Goal: Task Accomplishment & Management: Manage account settings

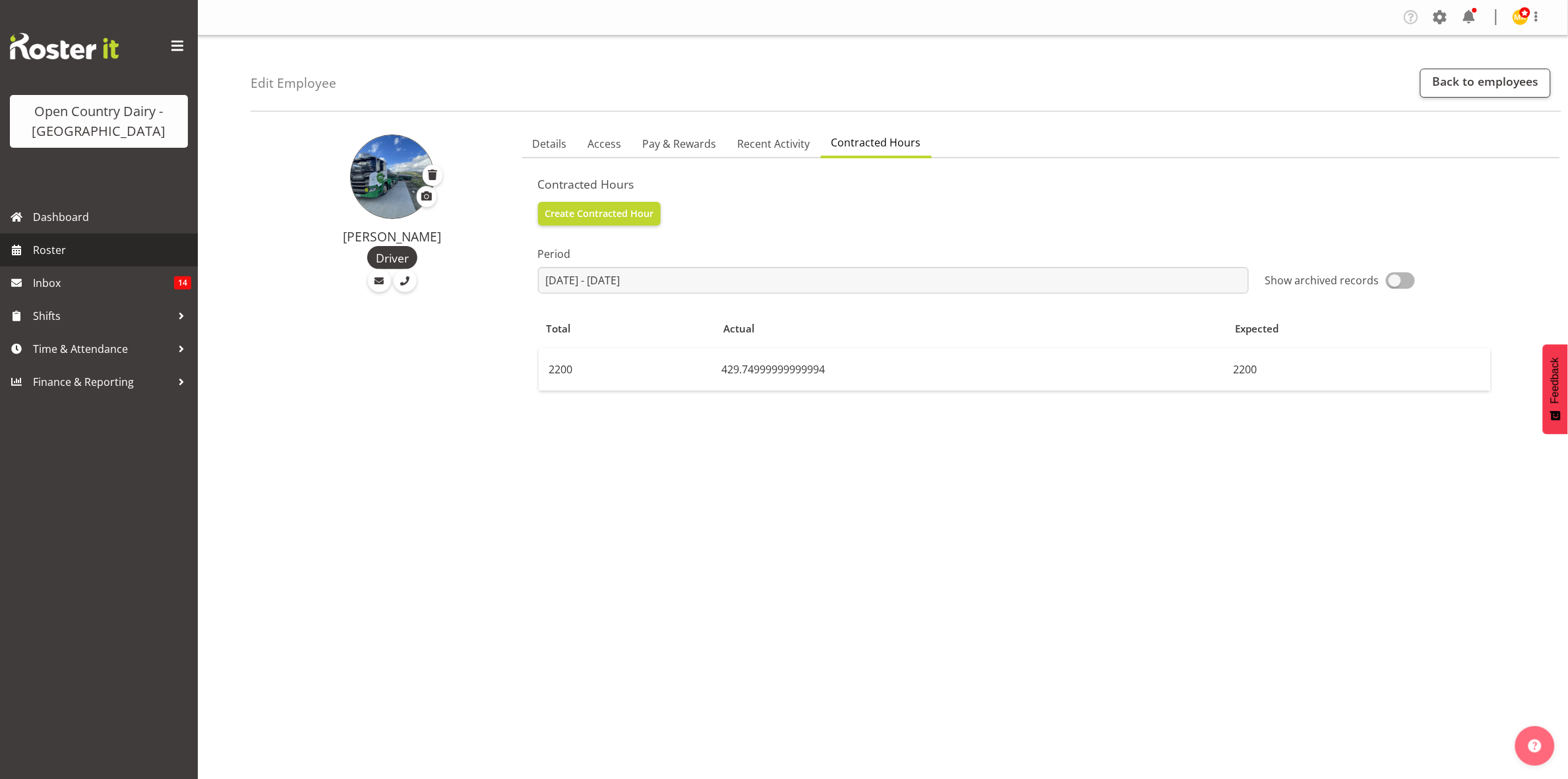
click at [99, 251] on span "Roster" at bounding box center [112, 249] width 159 height 19
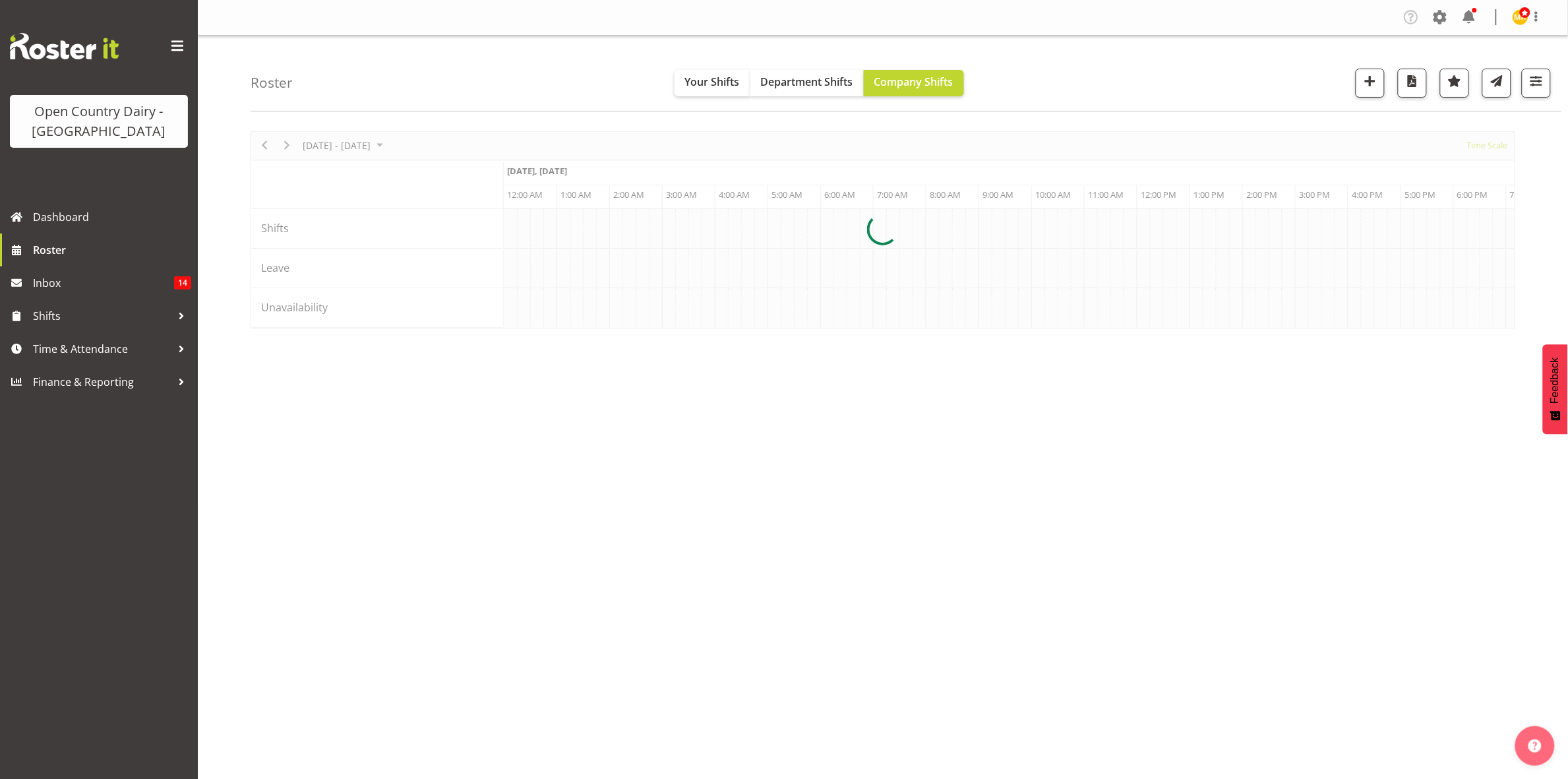
scroll to position [0, 6330]
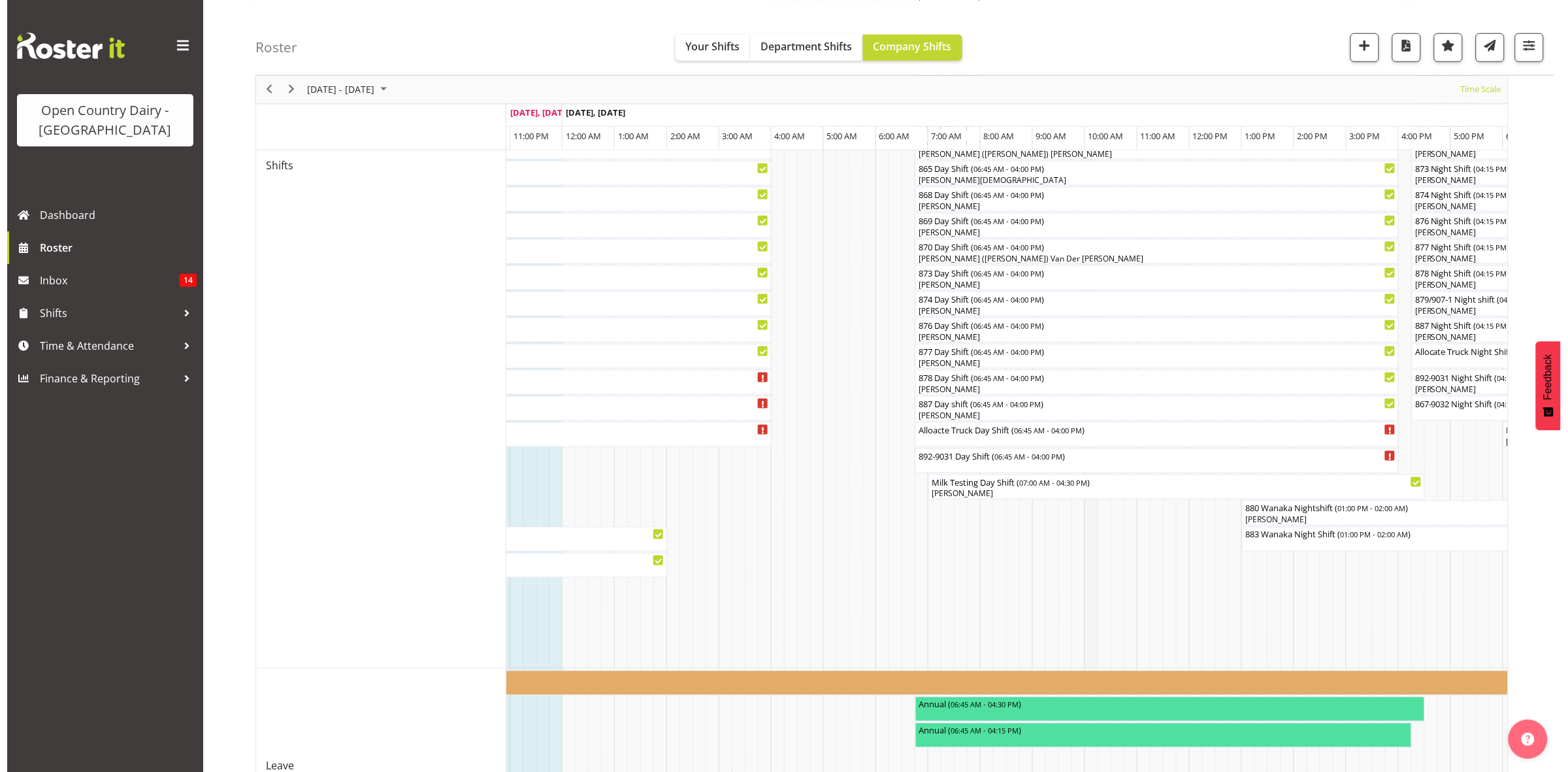
scroll to position [536, 0]
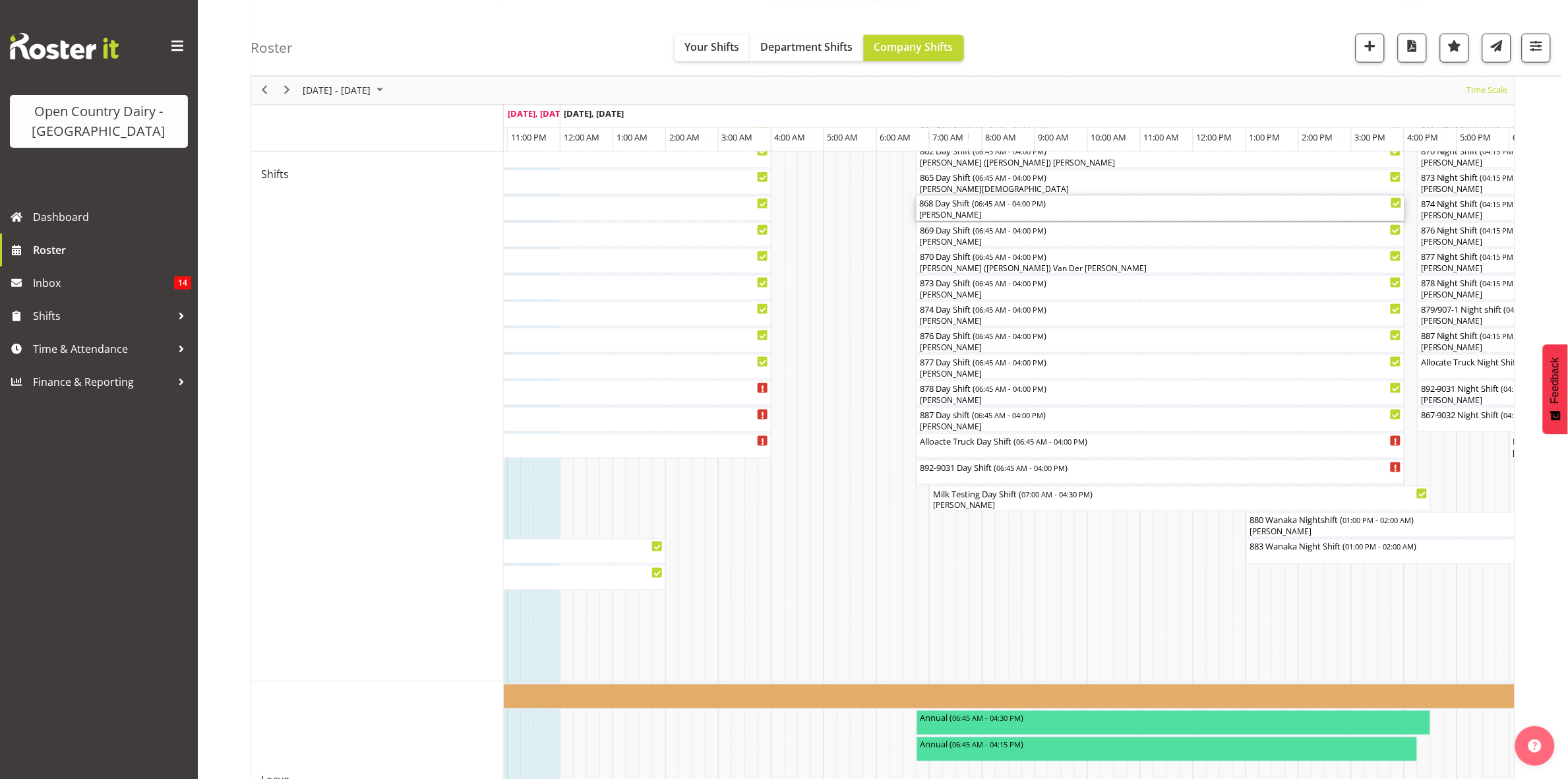
click at [1007, 210] on div "868 Day Shift ( 06:45 AM - 04:00 PM ) [PERSON_NAME]" at bounding box center [1161, 208] width 483 height 25
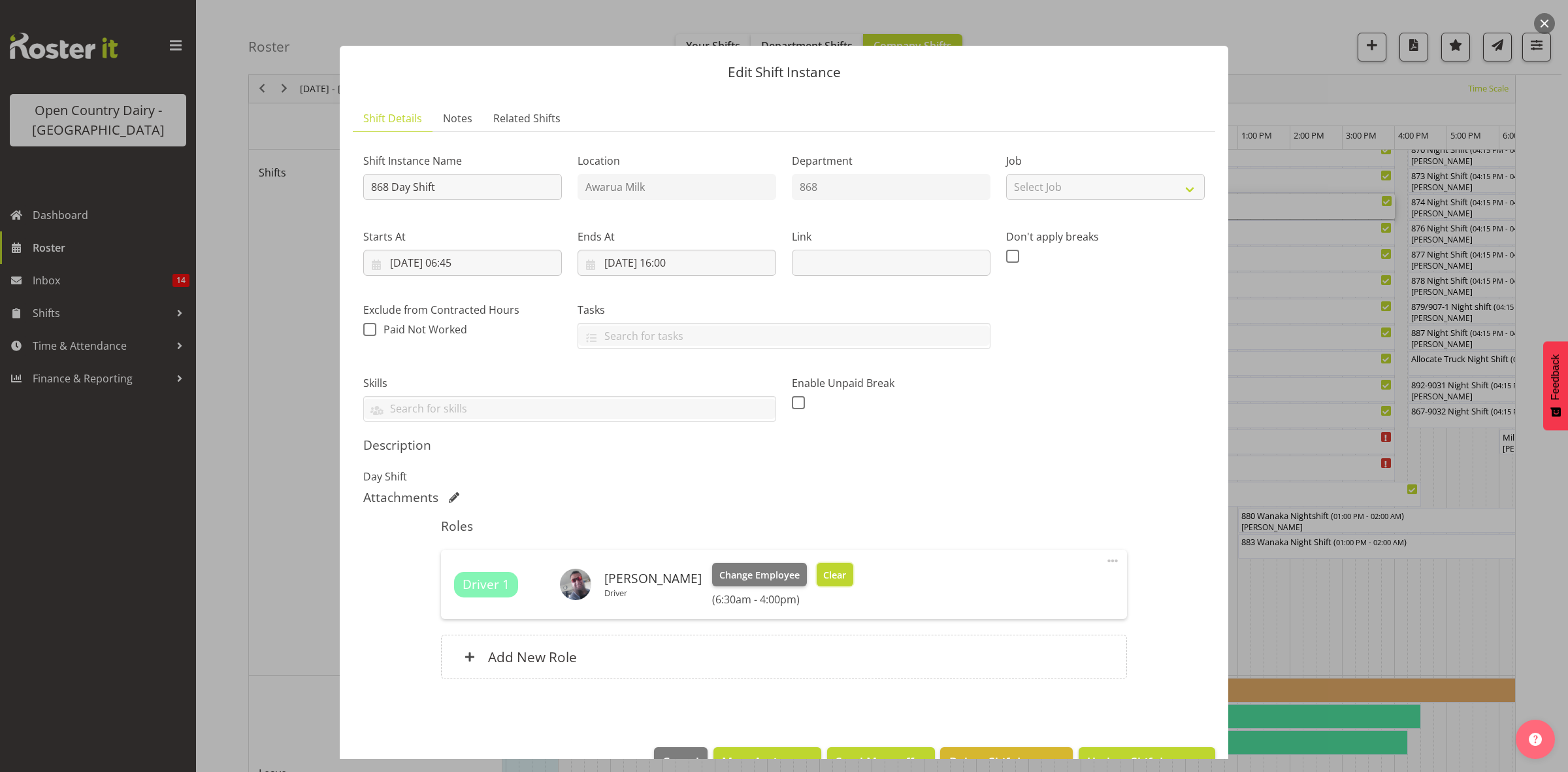
click at [834, 581] on span "Clear" at bounding box center [835, 575] width 23 height 14
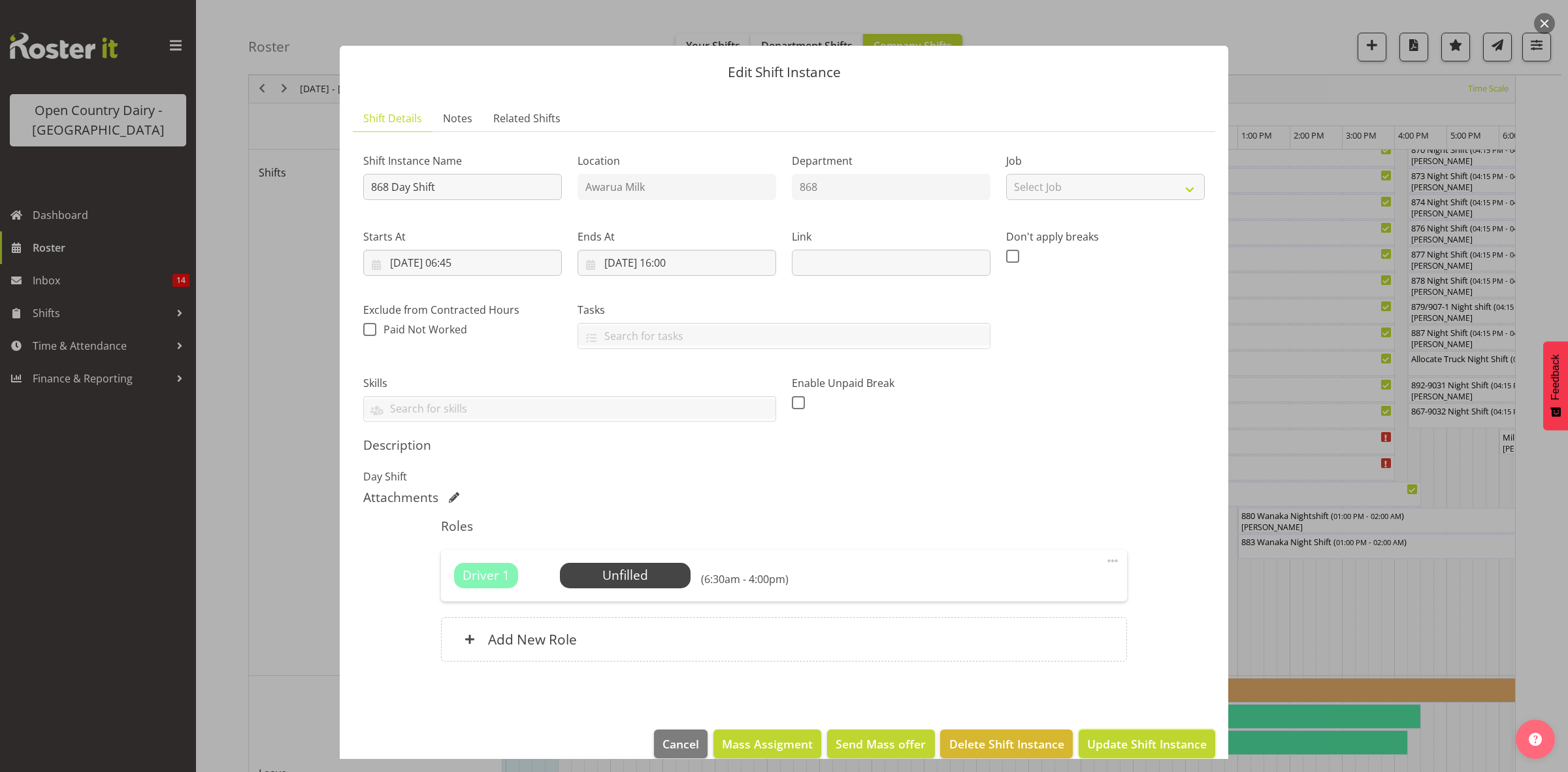
drag, startPoint x: 1095, startPoint y: 740, endPoint x: 1144, endPoint y: 730, distance: 50.0
click at [1098, 740] on span "Update Shift Instance" at bounding box center [1147, 743] width 119 height 17
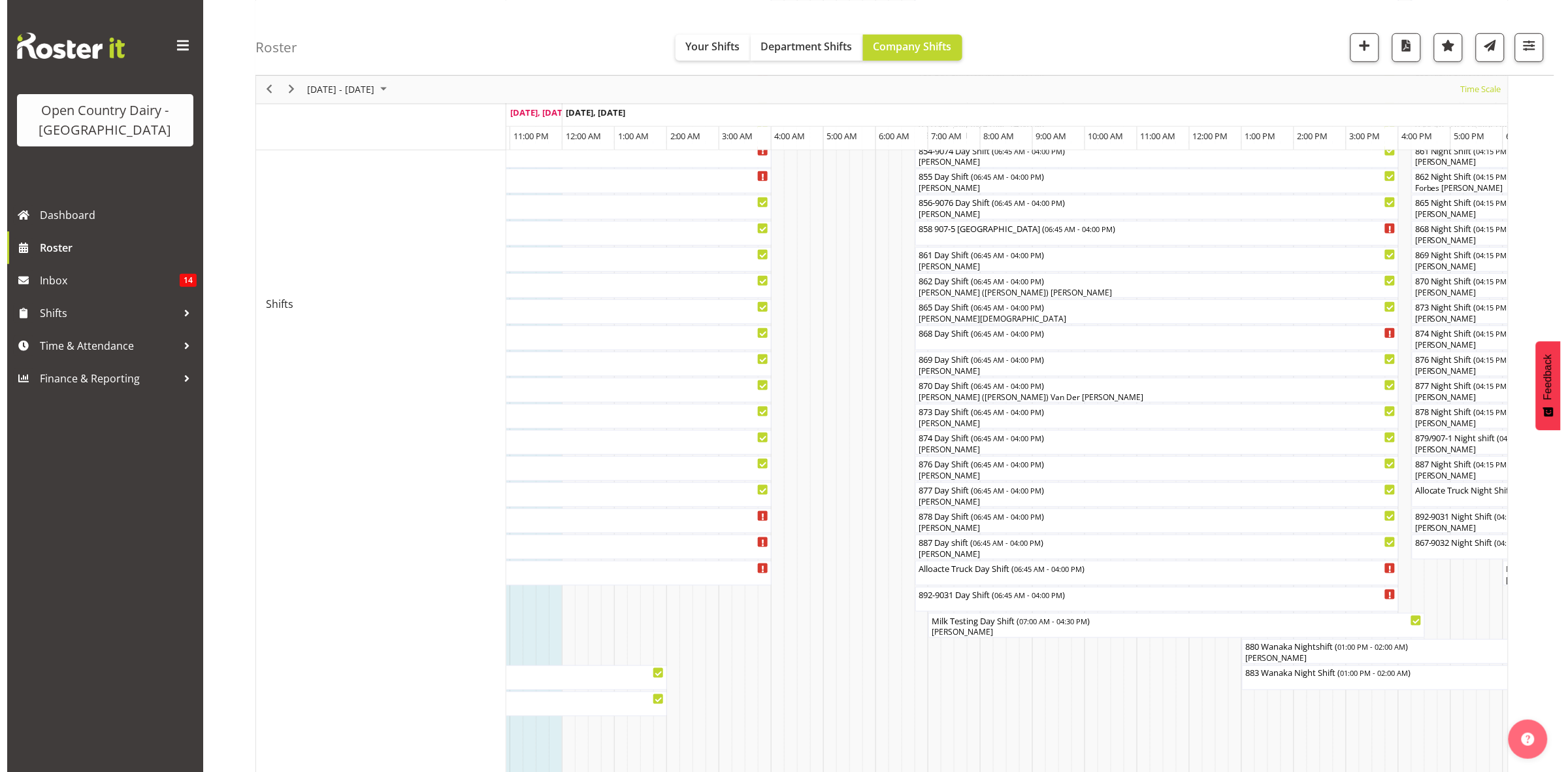
scroll to position [408, 0]
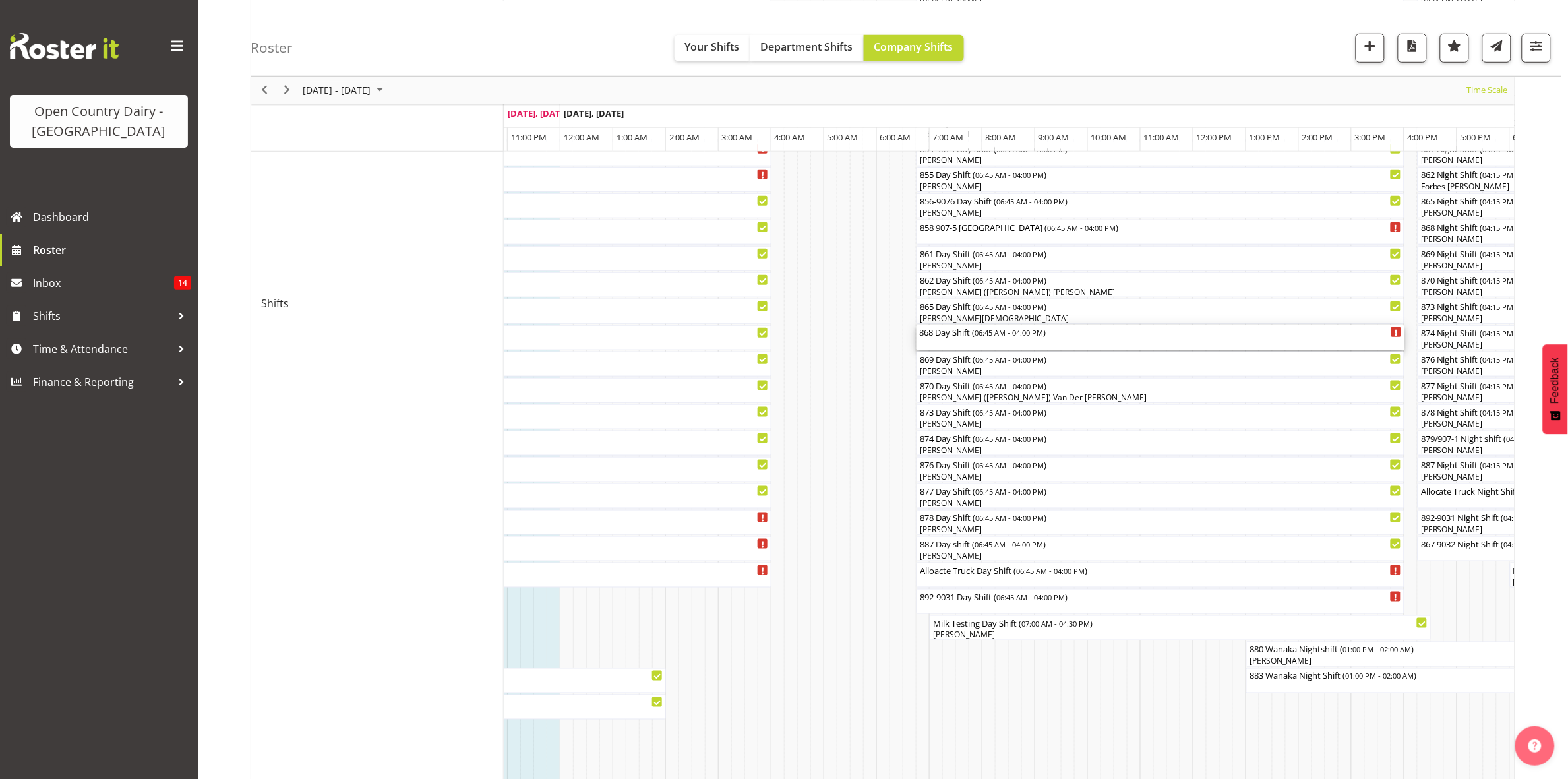
click at [990, 339] on div "868 Day Shift ( 06:45 AM - 04:00 PM )" at bounding box center [1161, 337] width 483 height 25
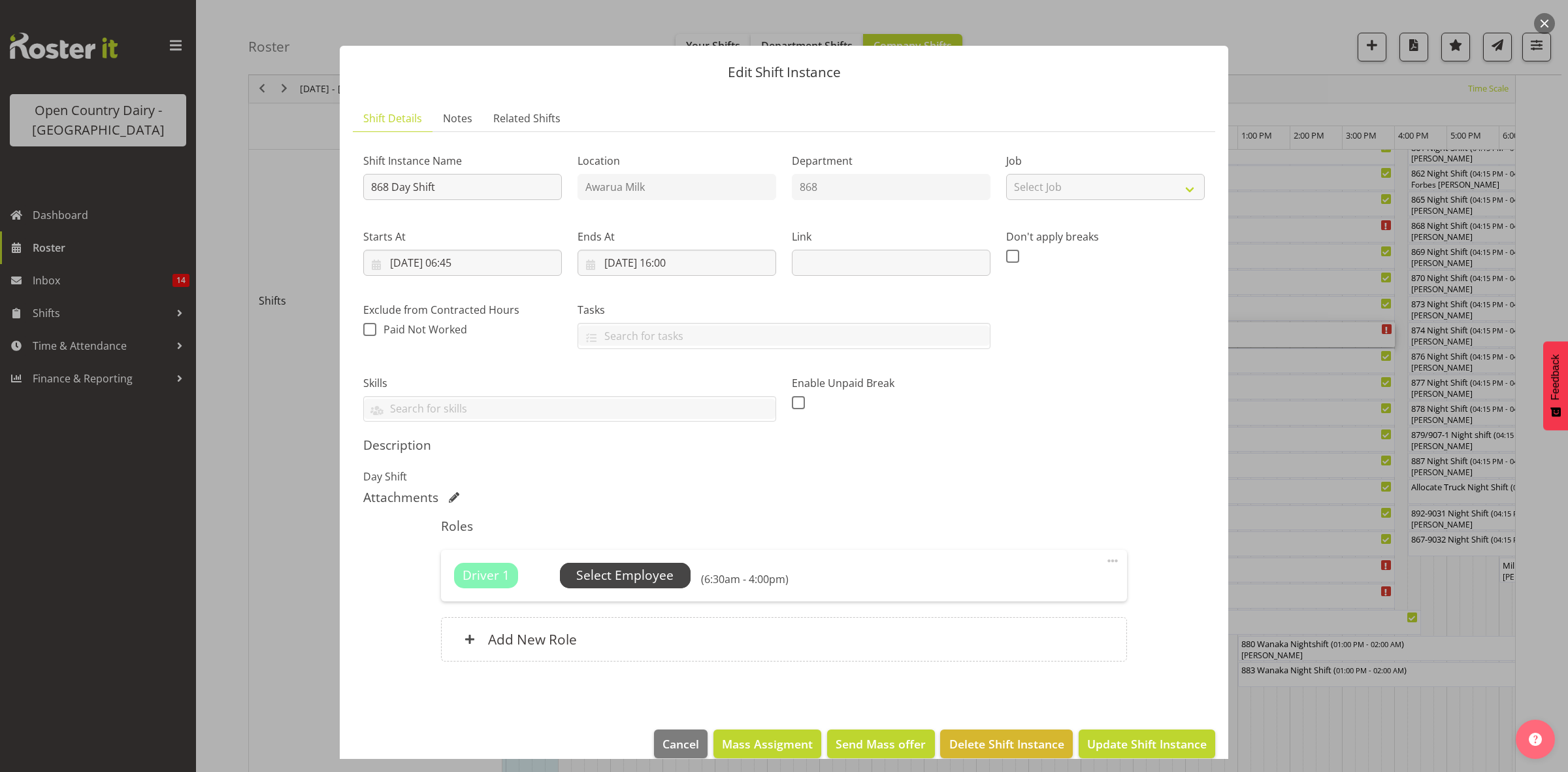
click at [601, 573] on span "Select Employee" at bounding box center [625, 575] width 97 height 19
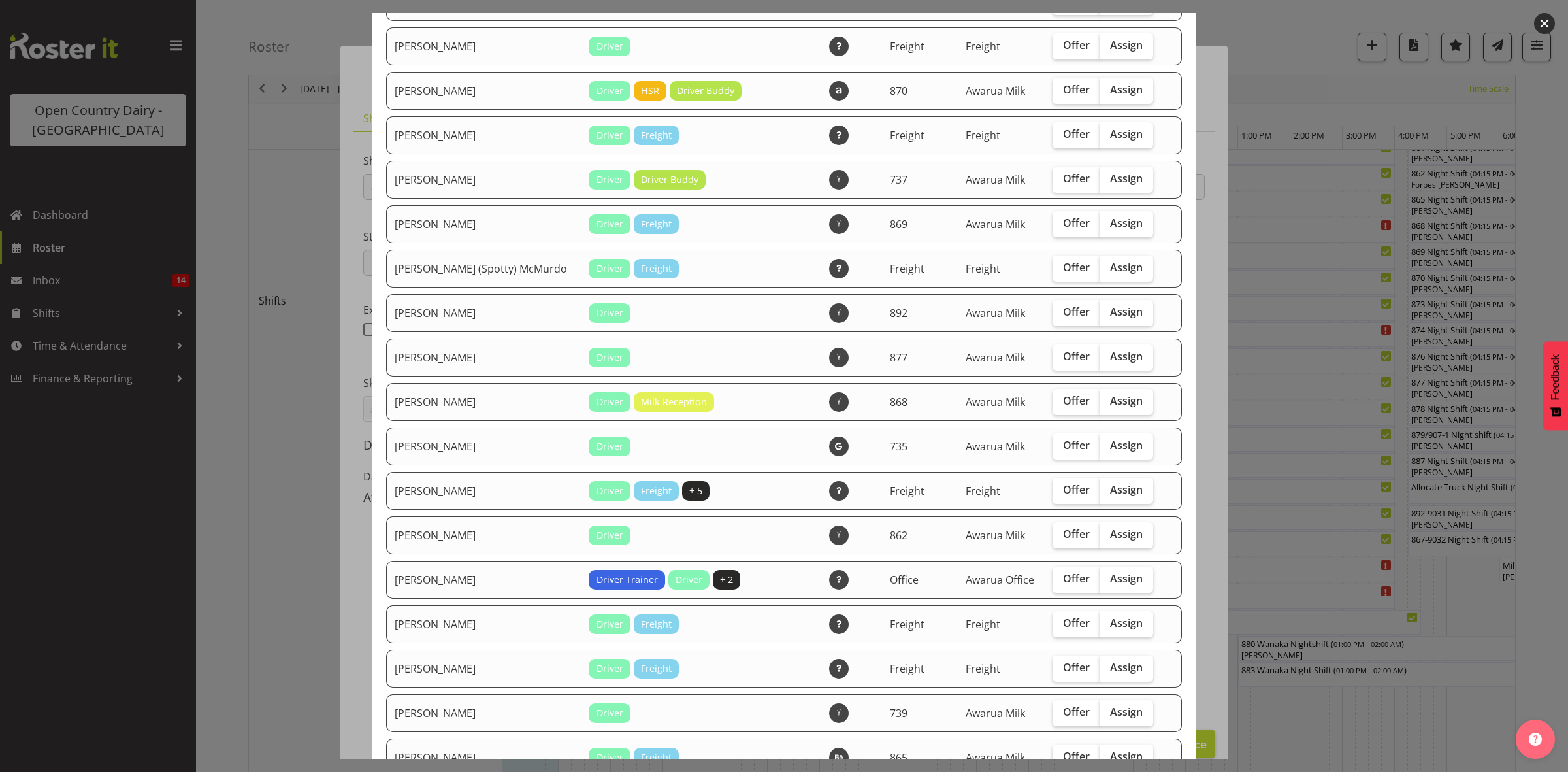
scroll to position [245, 0]
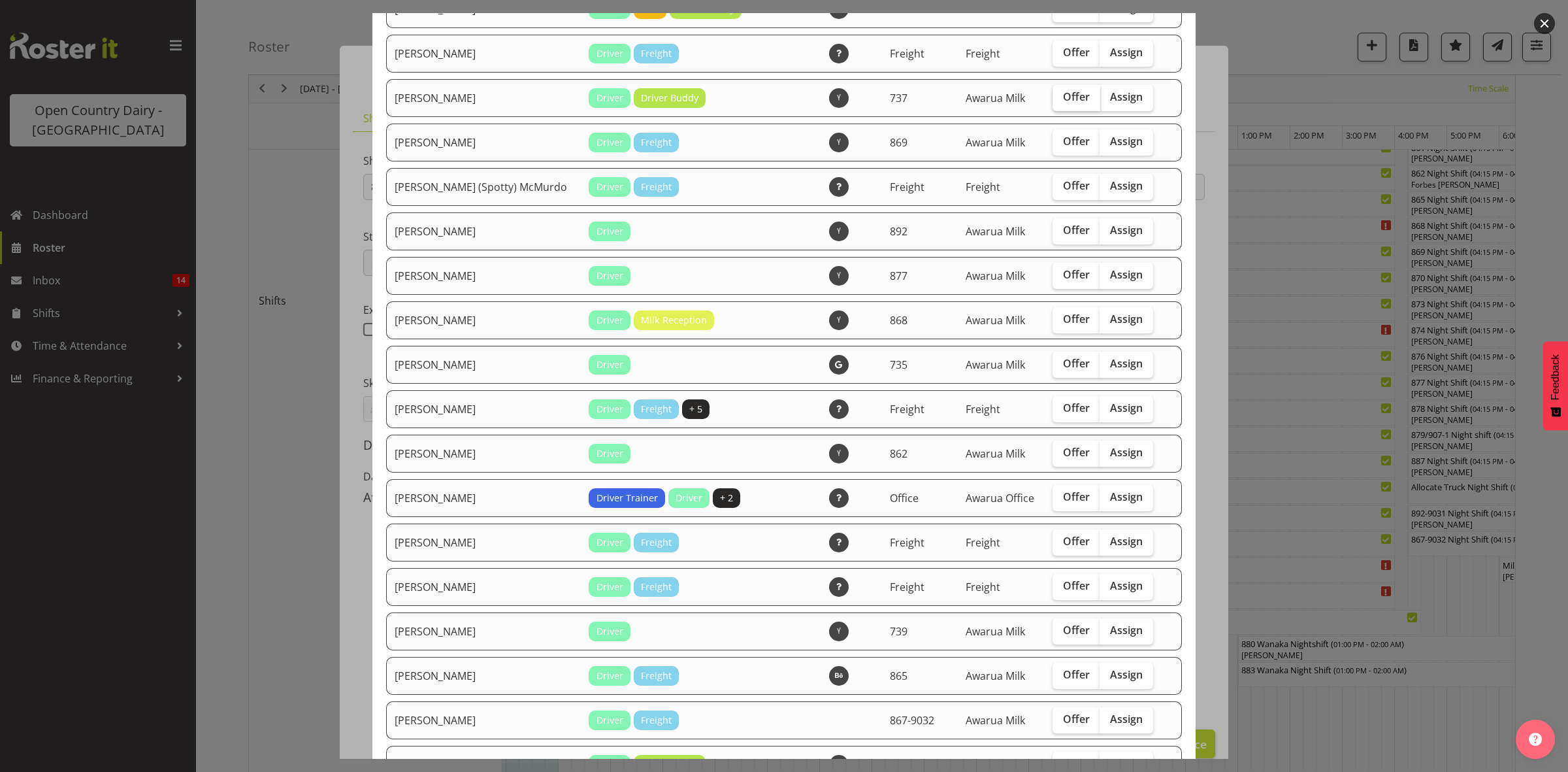
click at [1063, 104] on span "Offer" at bounding box center [1077, 96] width 27 height 13
click at [1052, 101] on input "Offer" at bounding box center [1057, 97] width 9 height 9
checkbox input "true"
click at [1052, 155] on label "Offer" at bounding box center [1076, 142] width 48 height 26
click at [1052, 146] on input "Offer" at bounding box center [1057, 141] width 9 height 9
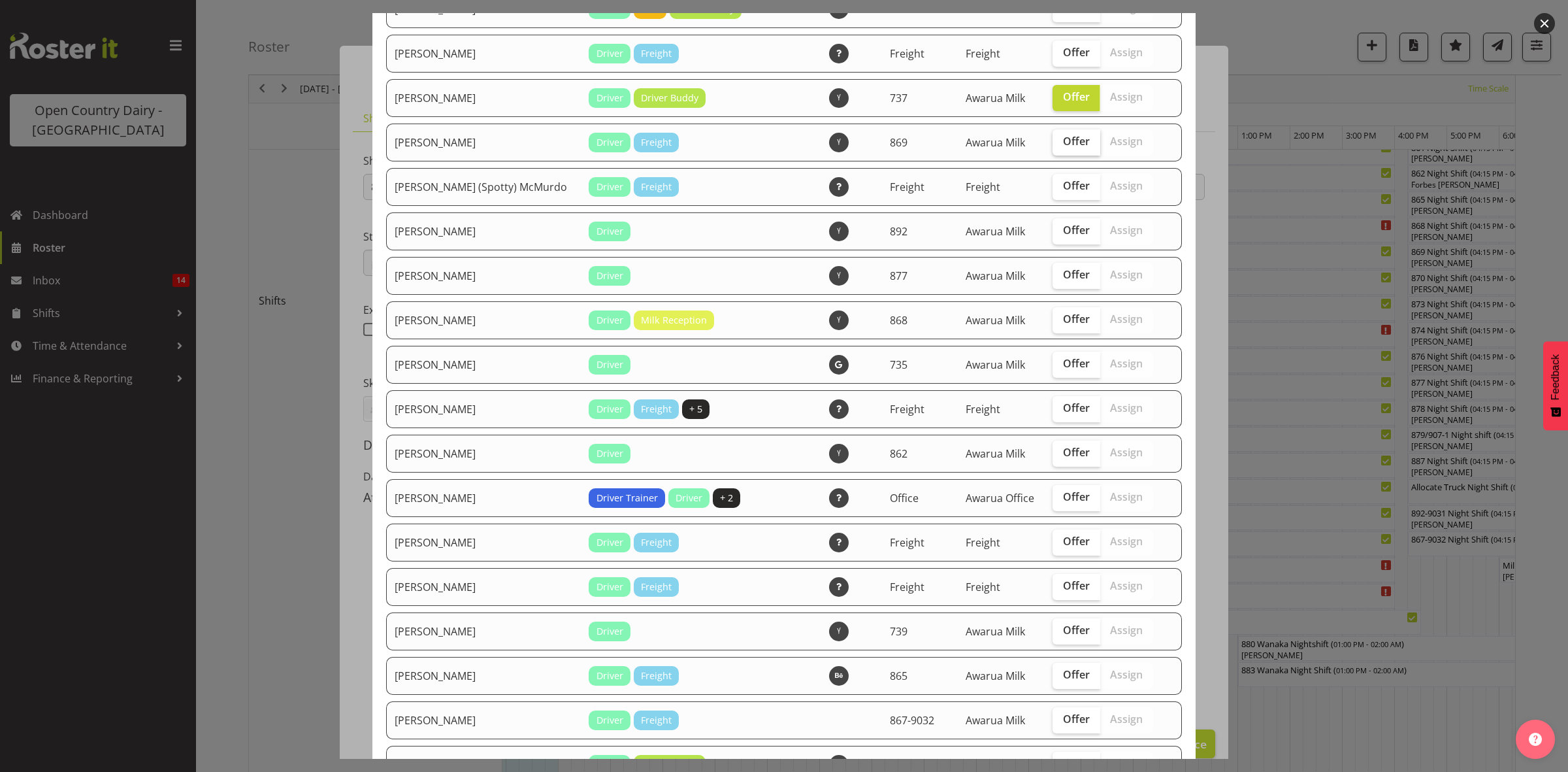
checkbox input "true"
click at [1063, 281] on span "Offer" at bounding box center [1077, 274] width 27 height 13
click at [1052, 279] on input "Offer" at bounding box center [1057, 275] width 9 height 9
checkbox input "true"
click at [1057, 331] on label "Offer" at bounding box center [1076, 320] width 48 height 26
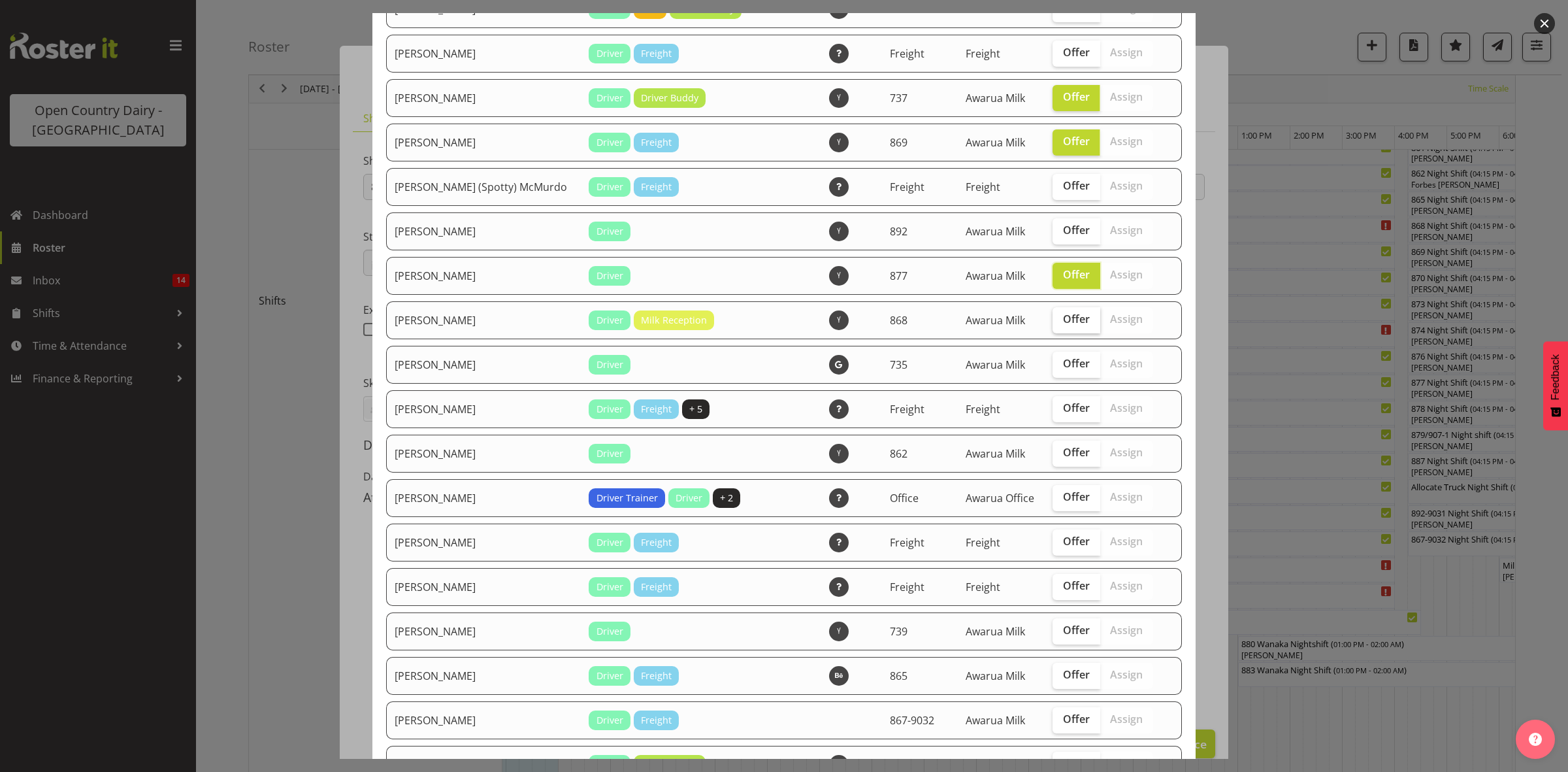
click at [1057, 324] on input "Offer" at bounding box center [1057, 319] width 9 height 9
checkbox input "true"
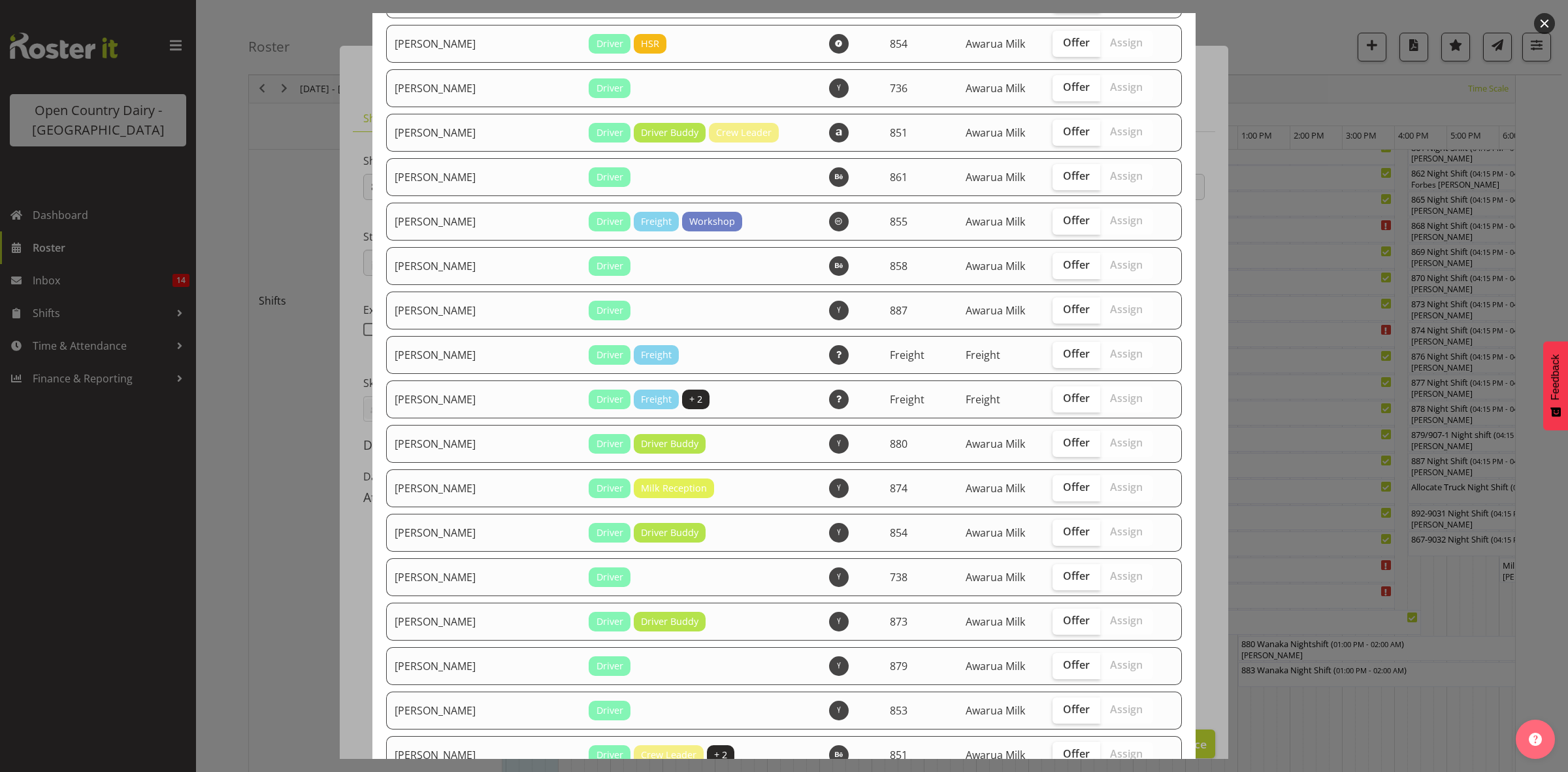
scroll to position [1477, 0]
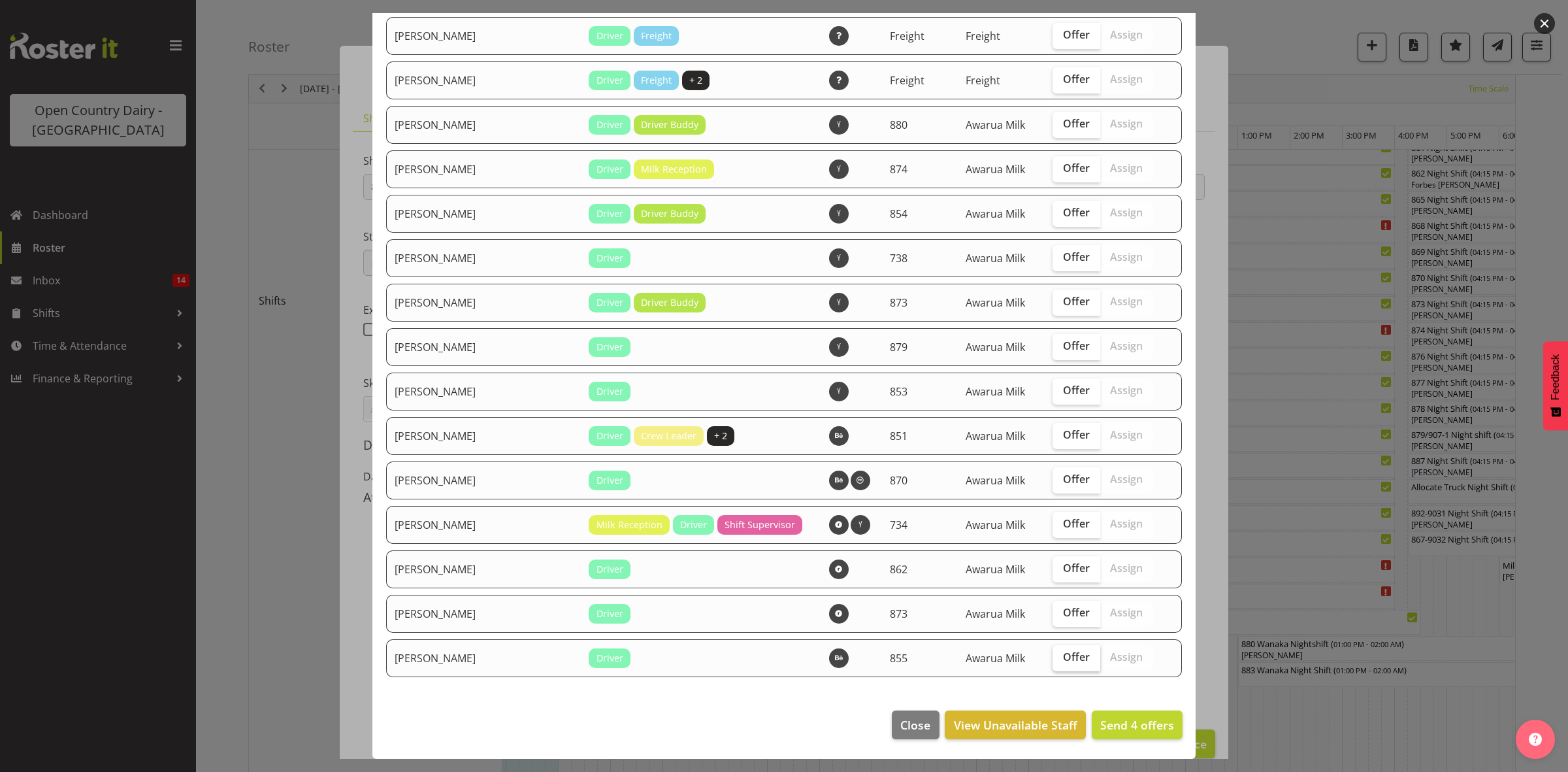
click at [1063, 658] on span "Offer" at bounding box center [1077, 656] width 27 height 13
click at [1060, 658] on input "Offer" at bounding box center [1057, 657] width 9 height 9
checkbox input "true"
click at [1063, 430] on span "Offer" at bounding box center [1077, 434] width 27 height 13
click at [1052, 431] on input "Offer" at bounding box center [1057, 435] width 9 height 9
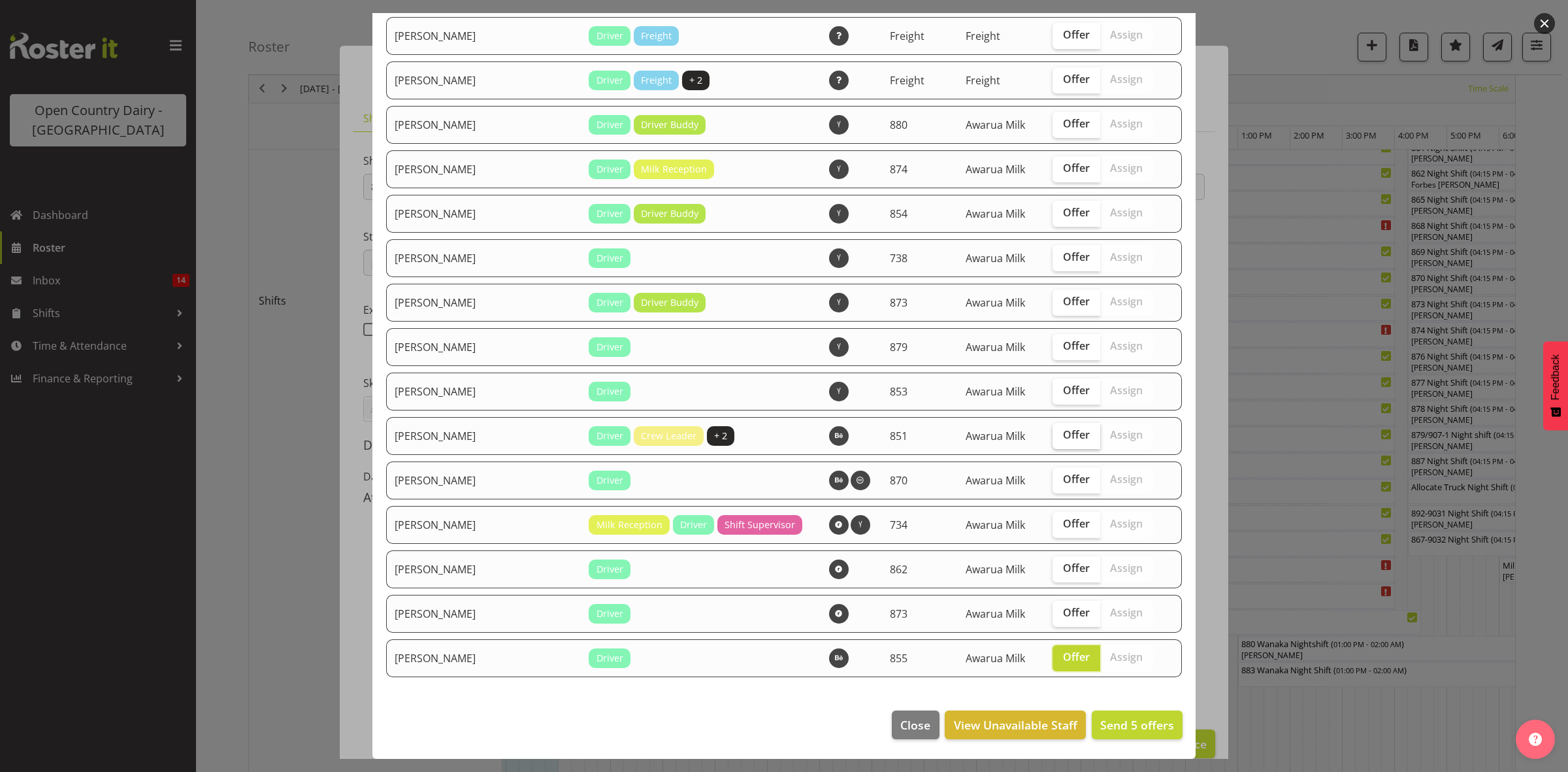
checkbox input "true"
click at [1052, 261] on label "Offer" at bounding box center [1076, 258] width 48 height 26
click at [1052, 261] on input "Offer" at bounding box center [1057, 257] width 9 height 9
checkbox input "true"
click at [1063, 296] on span "Offer" at bounding box center [1077, 301] width 27 height 13
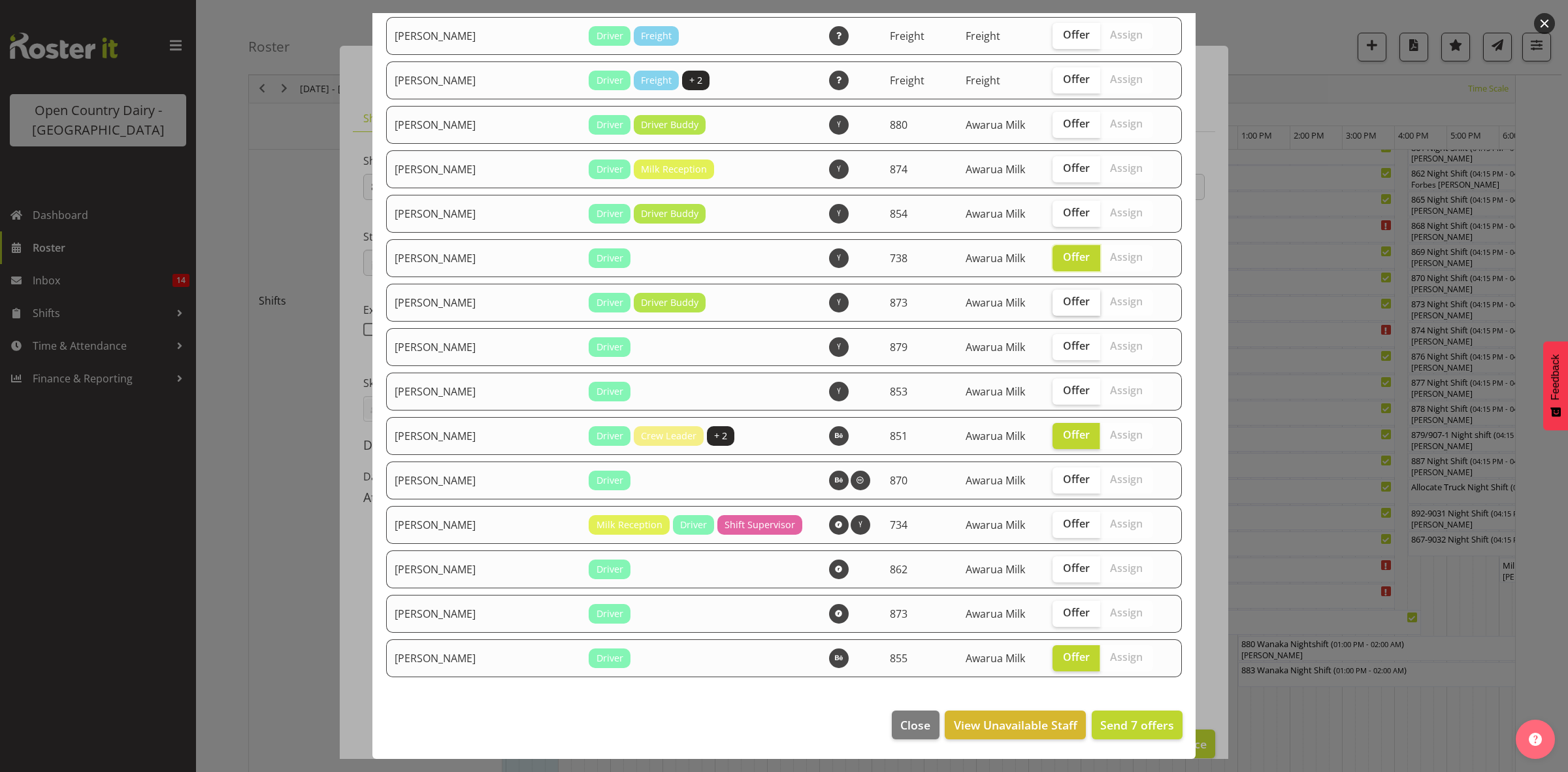
click at [1052, 297] on input "Offer" at bounding box center [1057, 301] width 9 height 9
checkbox input "true"
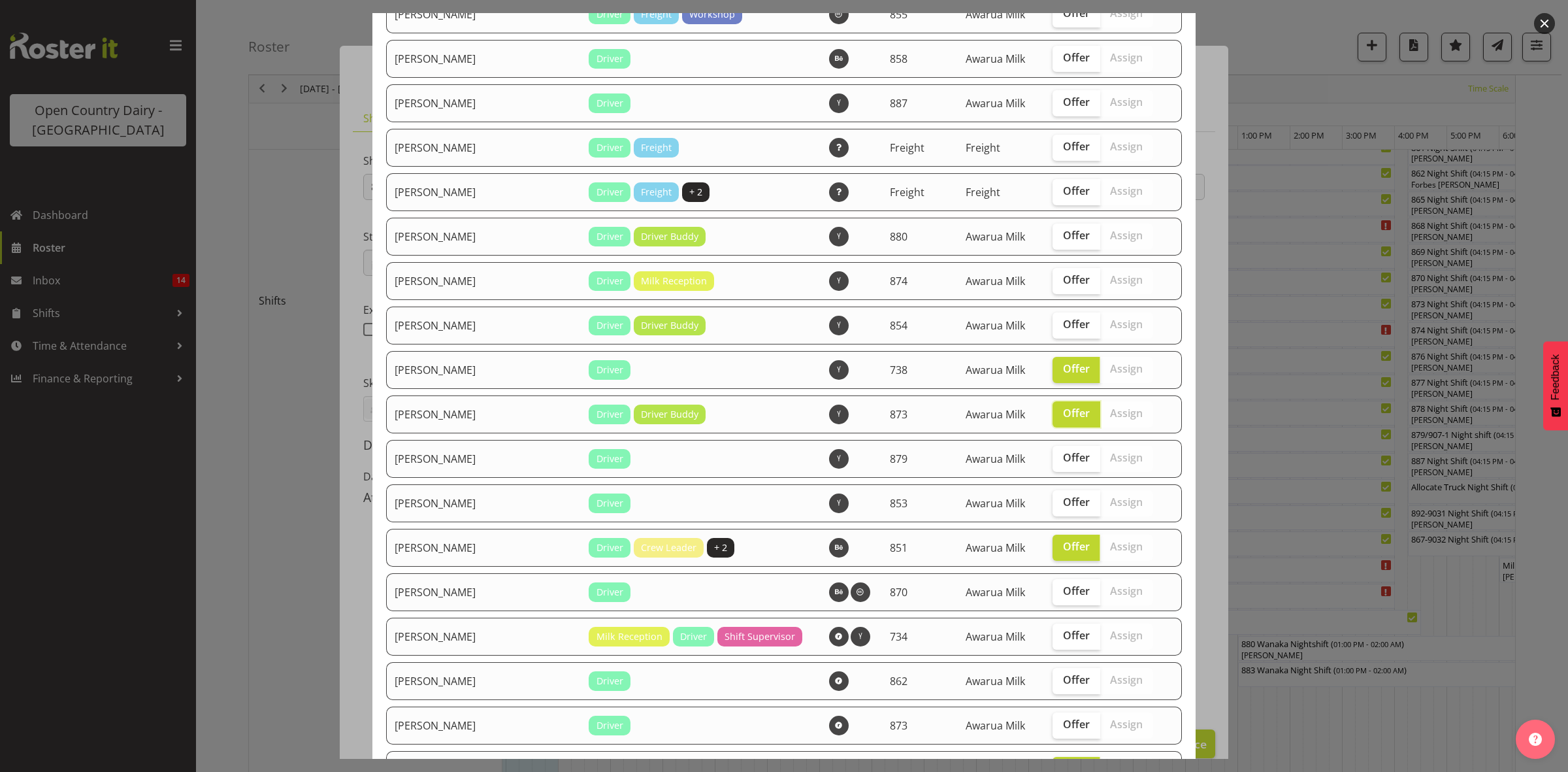
scroll to position [1313, 0]
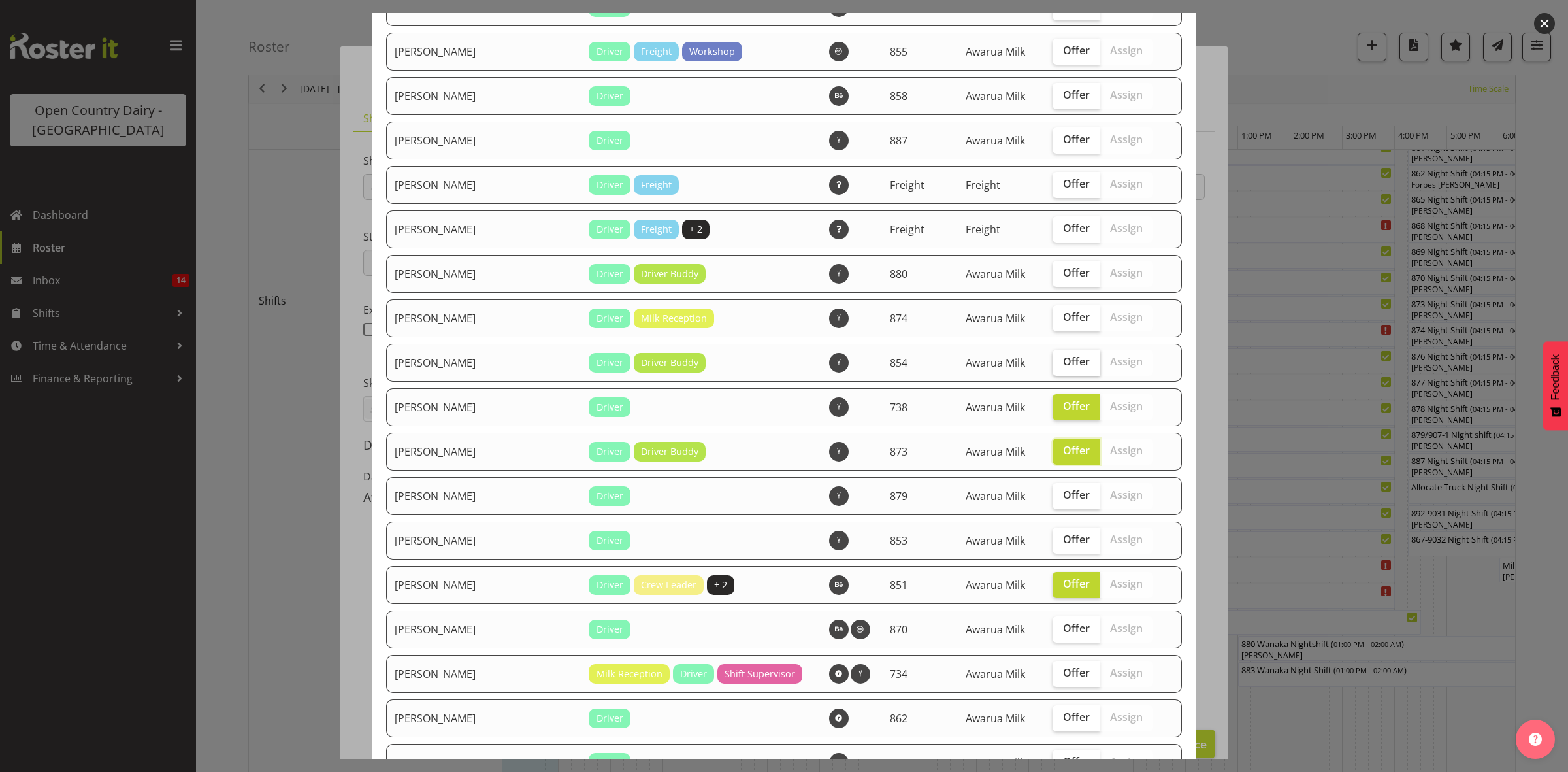
click at [1063, 368] on span "Offer" at bounding box center [1077, 361] width 27 height 13
click at [1060, 366] on input "Offer" at bounding box center [1057, 362] width 9 height 9
checkbox input "true"
click at [1063, 324] on span "Offer" at bounding box center [1077, 317] width 27 height 13
click at [1056, 321] on input "Offer" at bounding box center [1057, 317] width 9 height 9
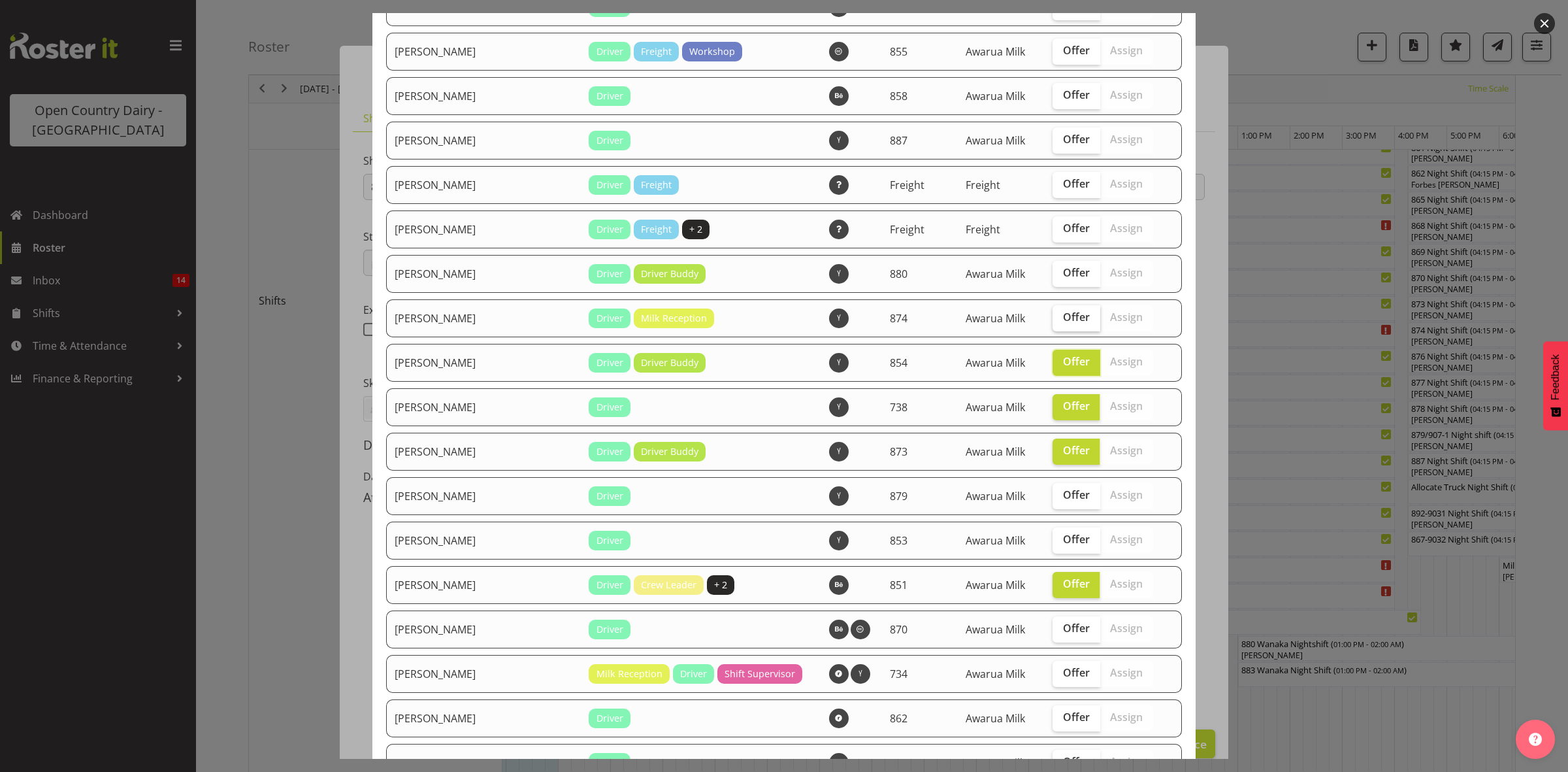
checkbox input "true"
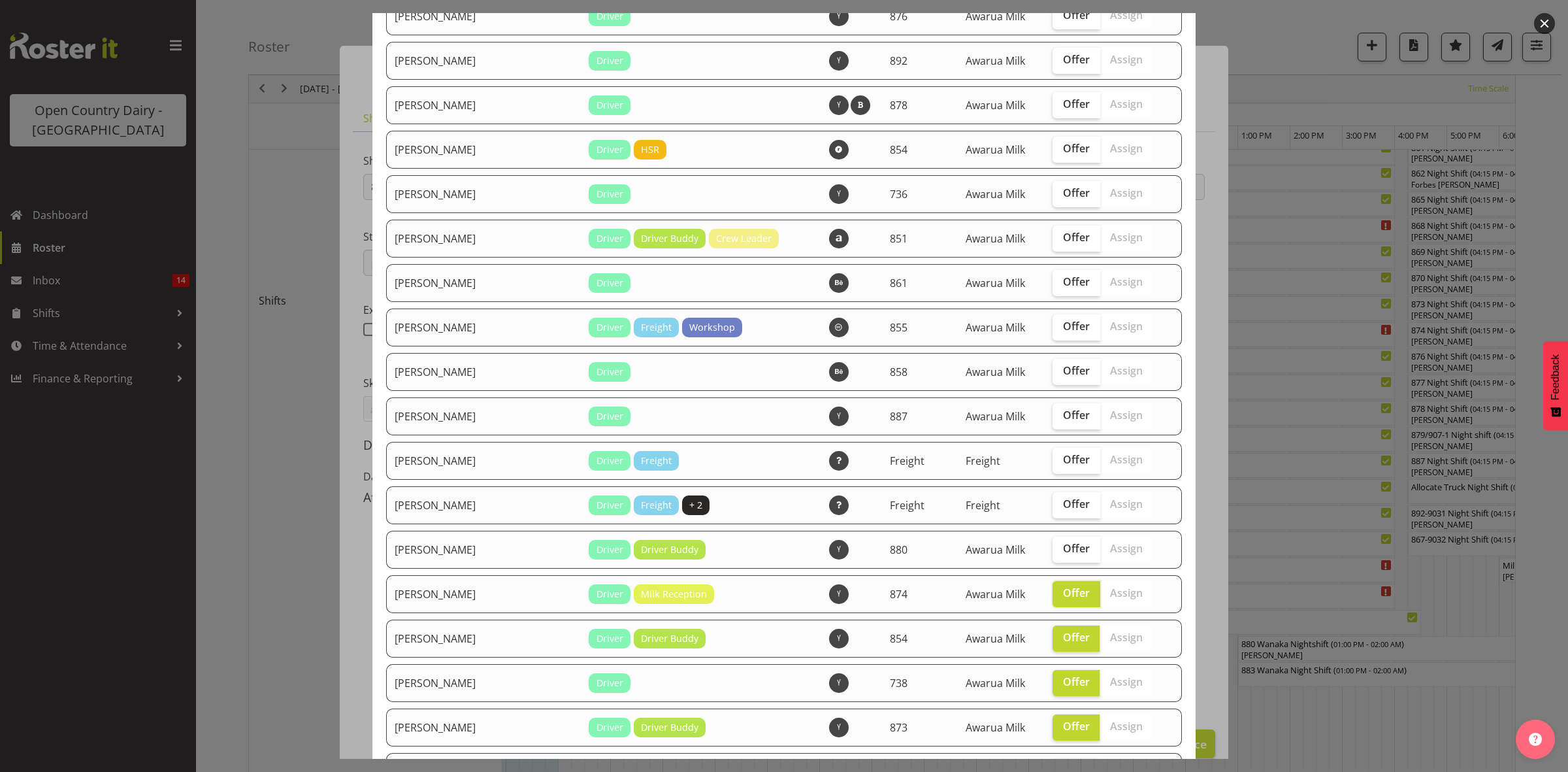
scroll to position [987, 0]
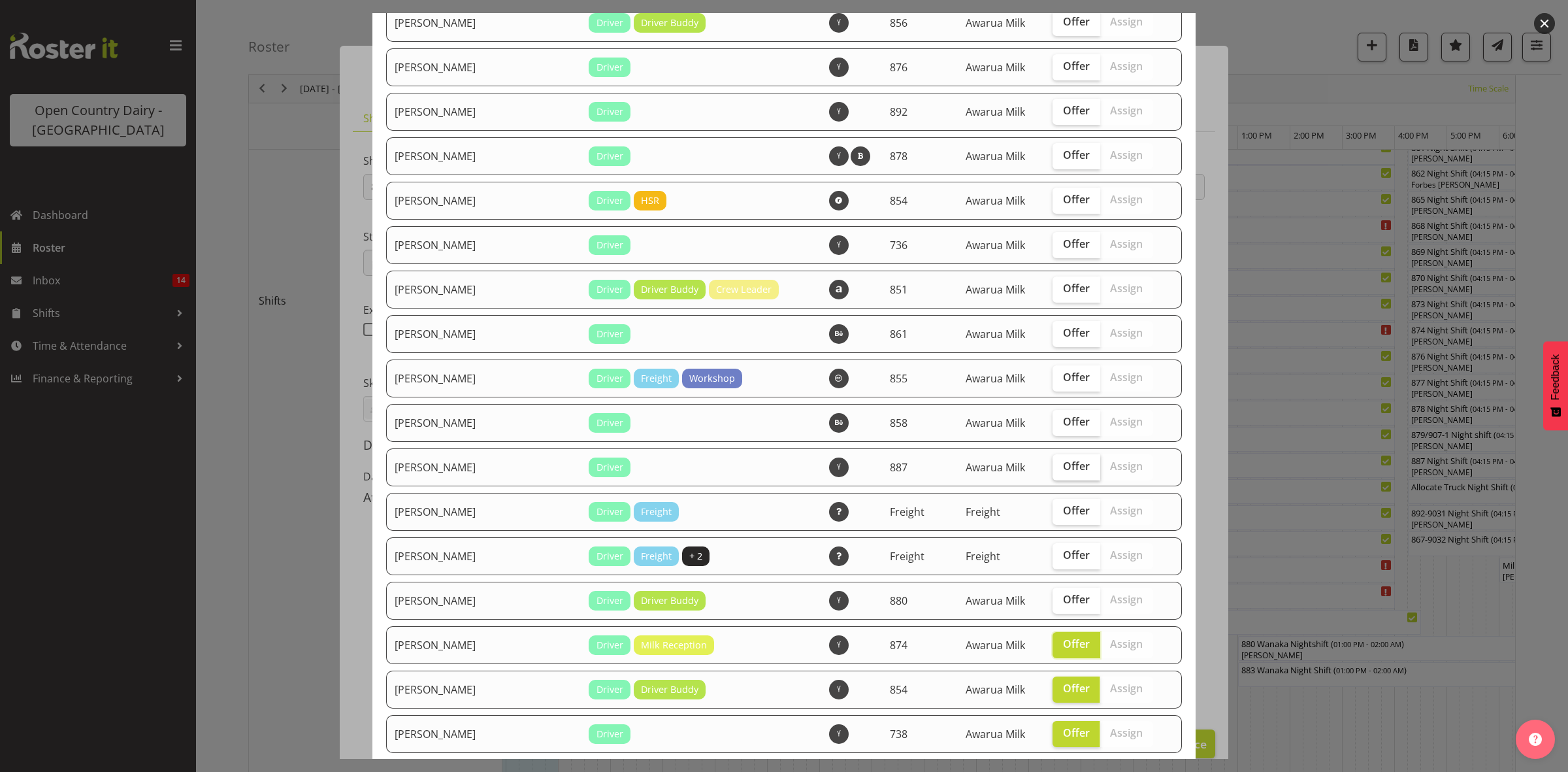
click at [1052, 469] on label "Offer" at bounding box center [1076, 467] width 48 height 26
click at [1052, 469] on input "Offer" at bounding box center [1057, 466] width 9 height 9
checkbox input "true"
click at [1063, 428] on span "Offer" at bounding box center [1077, 421] width 27 height 13
click at [1057, 426] on input "Offer" at bounding box center [1057, 422] width 9 height 9
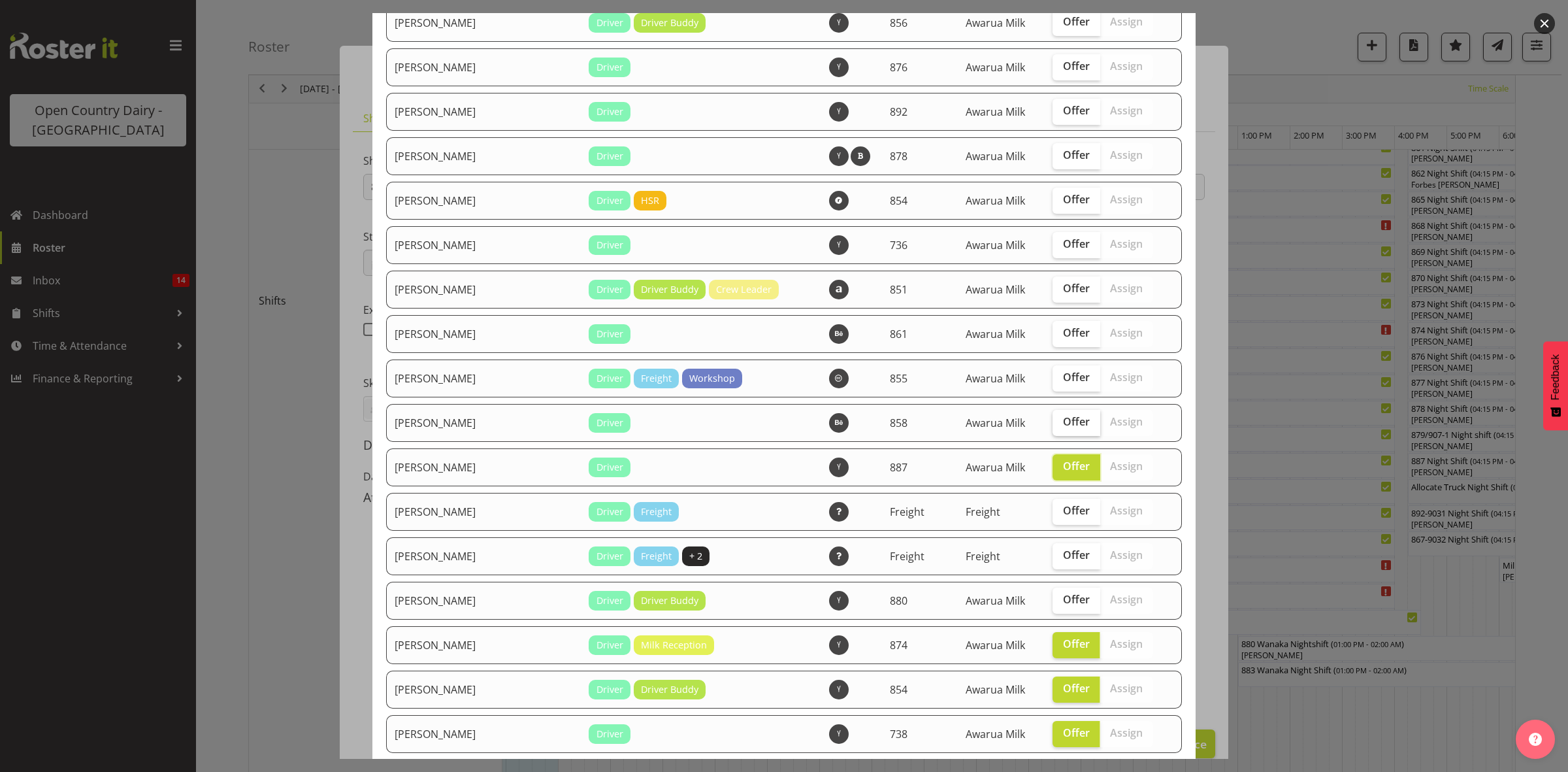
checkbox input "true"
click at [1063, 339] on span "Offer" at bounding box center [1077, 333] width 27 height 13
click at [1055, 337] on input "Offer" at bounding box center [1057, 333] width 9 height 9
checkbox input "true"
click at [1063, 295] on span "Offer" at bounding box center [1077, 288] width 27 height 13
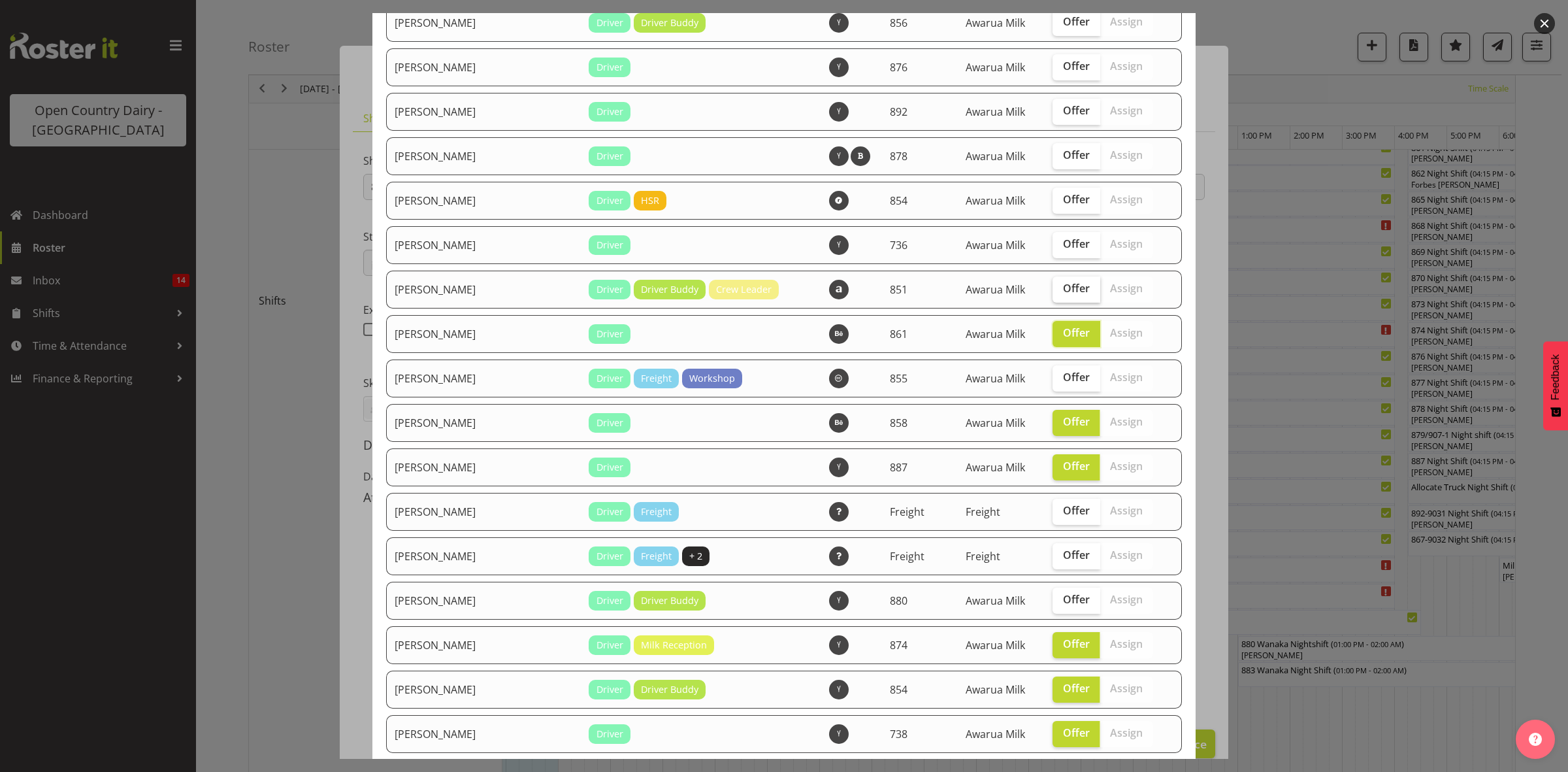
click at [1056, 293] on input "Offer" at bounding box center [1057, 289] width 9 height 9
click at [1063, 295] on span "Offer" at bounding box center [1077, 288] width 27 height 13
click at [1052, 293] on input "Offer" at bounding box center [1057, 289] width 9 height 9
checkbox input "false"
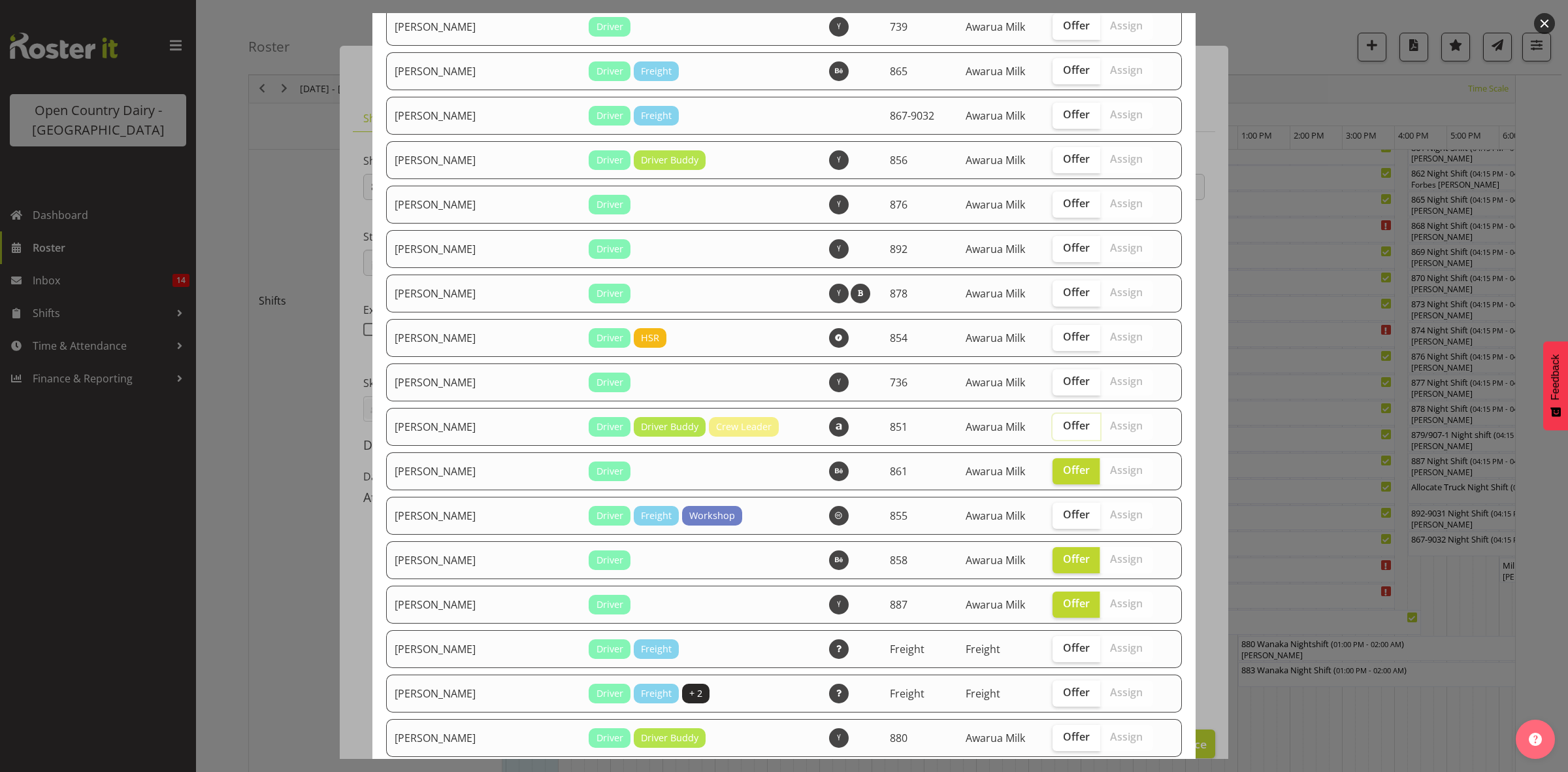
scroll to position [823, 0]
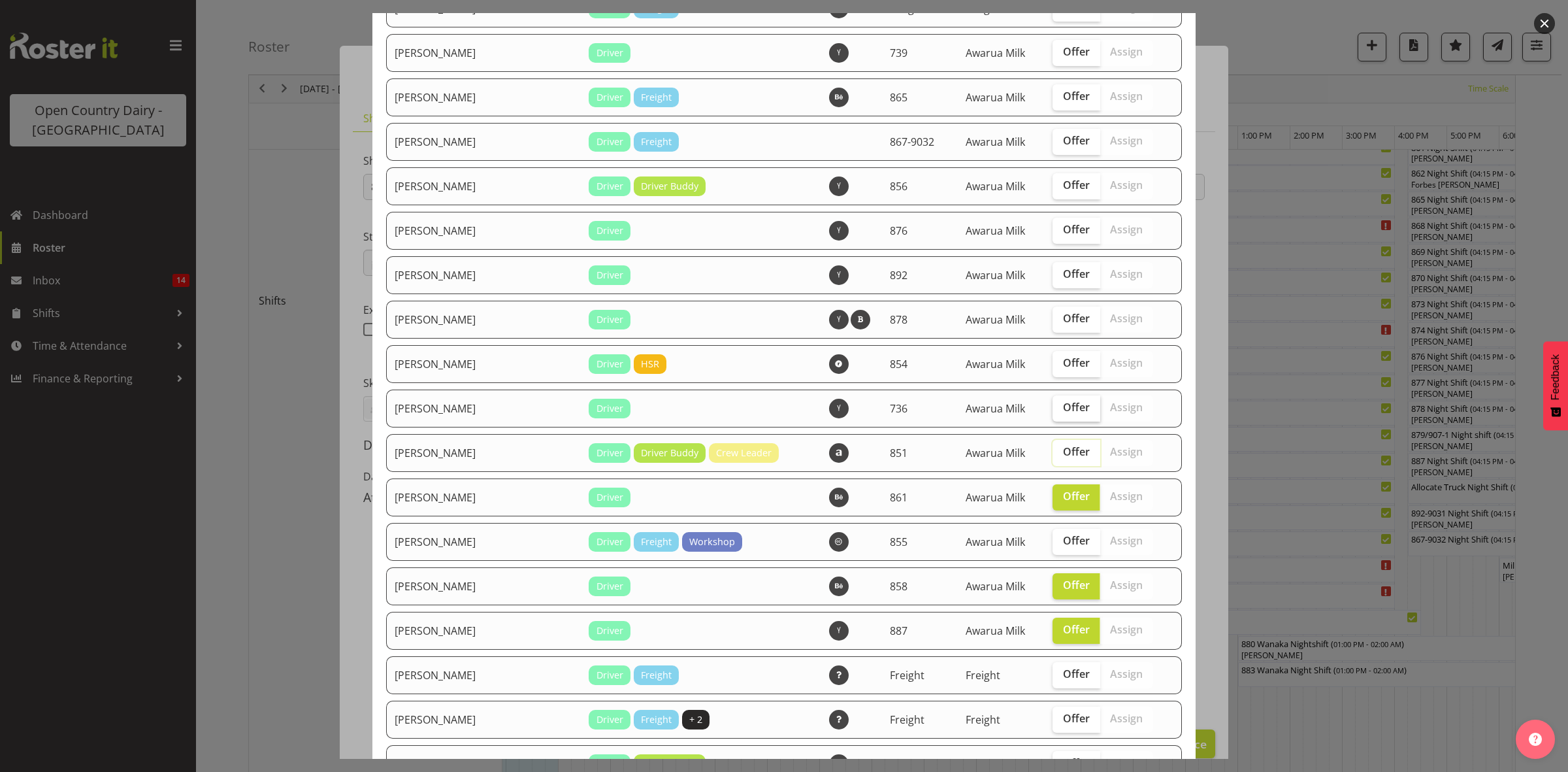
click at [1065, 412] on span "Offer" at bounding box center [1077, 407] width 27 height 13
click at [1061, 411] on input "Offer" at bounding box center [1057, 408] width 9 height 9
checkbox input "true"
click at [1045, 302] on table "Employee Name Roles Skills Department Location Actions [PERSON_NAME] Driver Wor…" at bounding box center [784, 304] width 797 height 2039
click at [1063, 325] on span "Offer" at bounding box center [1077, 318] width 27 height 13
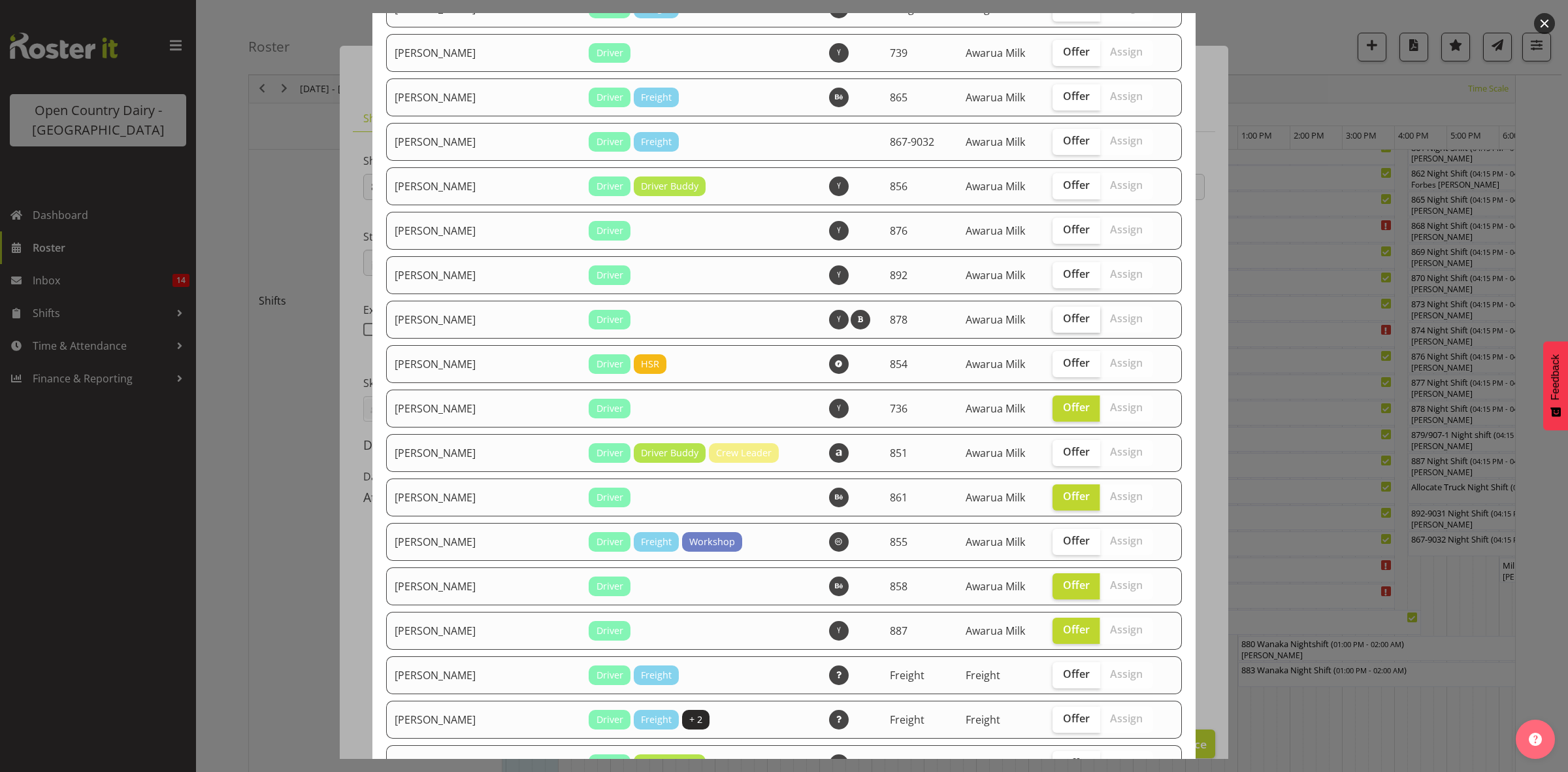
click at [1052, 323] on input "Offer" at bounding box center [1057, 319] width 9 height 9
checkbox input "true"
click at [1063, 281] on span "Offer" at bounding box center [1077, 274] width 27 height 13
click at [1054, 279] on input "Offer" at bounding box center [1057, 274] width 9 height 9
checkbox input "true"
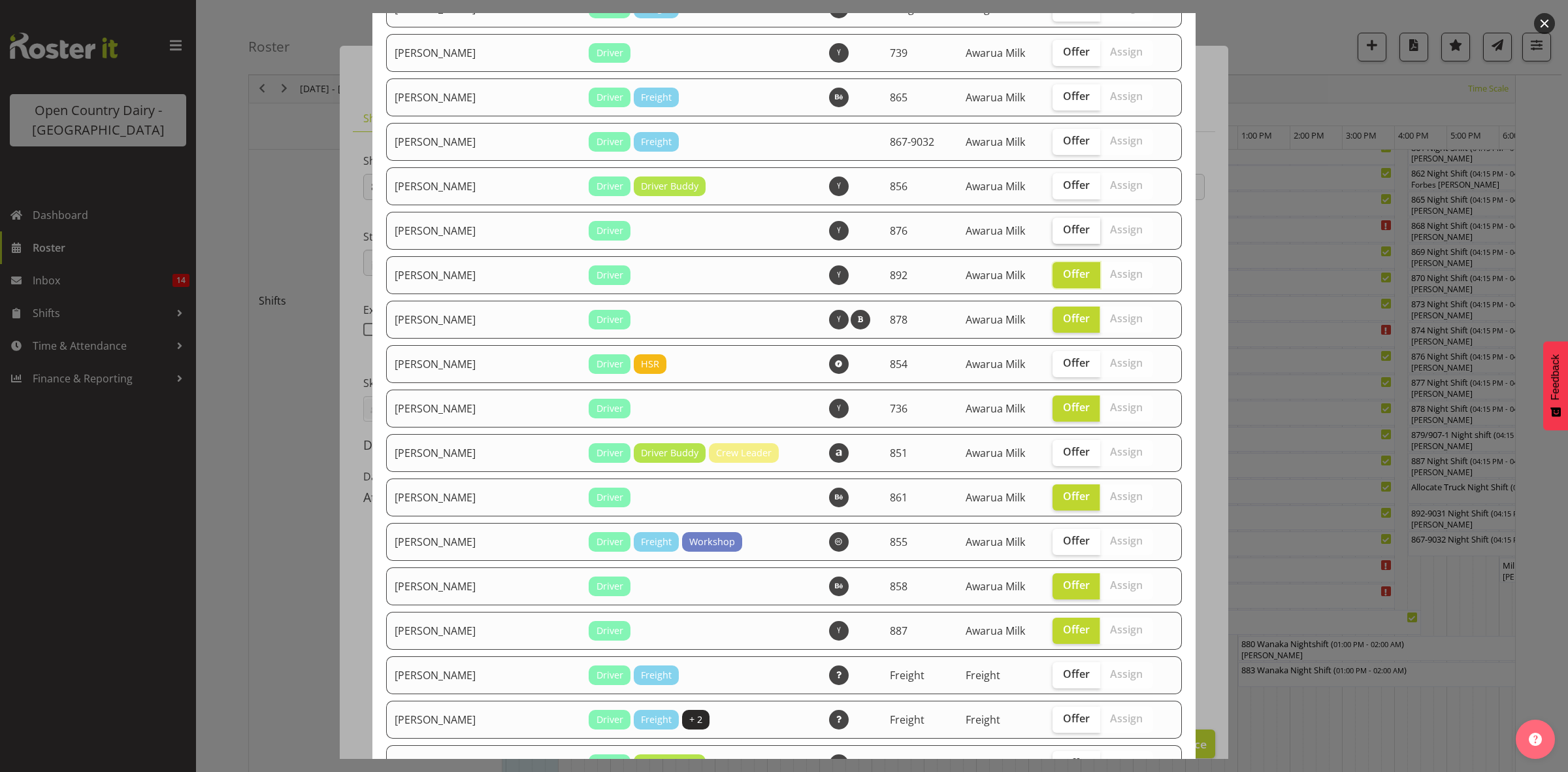
click at [1063, 229] on span "Offer" at bounding box center [1077, 229] width 27 height 13
click at [1053, 229] on input "Offer" at bounding box center [1057, 230] width 9 height 9
checkbox input "true"
click at [1053, 199] on label "Offer" at bounding box center [1076, 186] width 48 height 26
click at [1053, 189] on input "Offer" at bounding box center [1057, 185] width 9 height 9
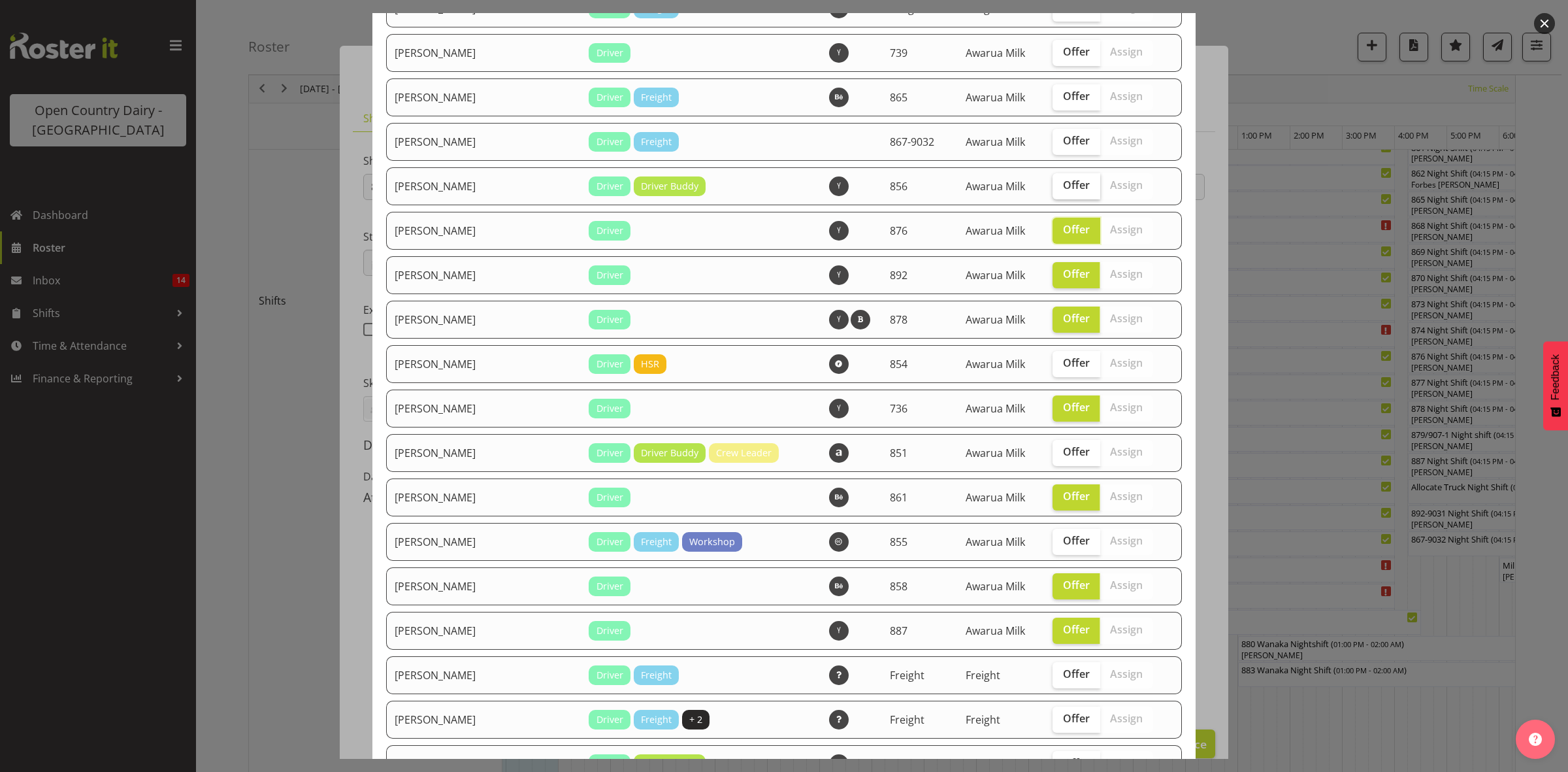
checkbox input "true"
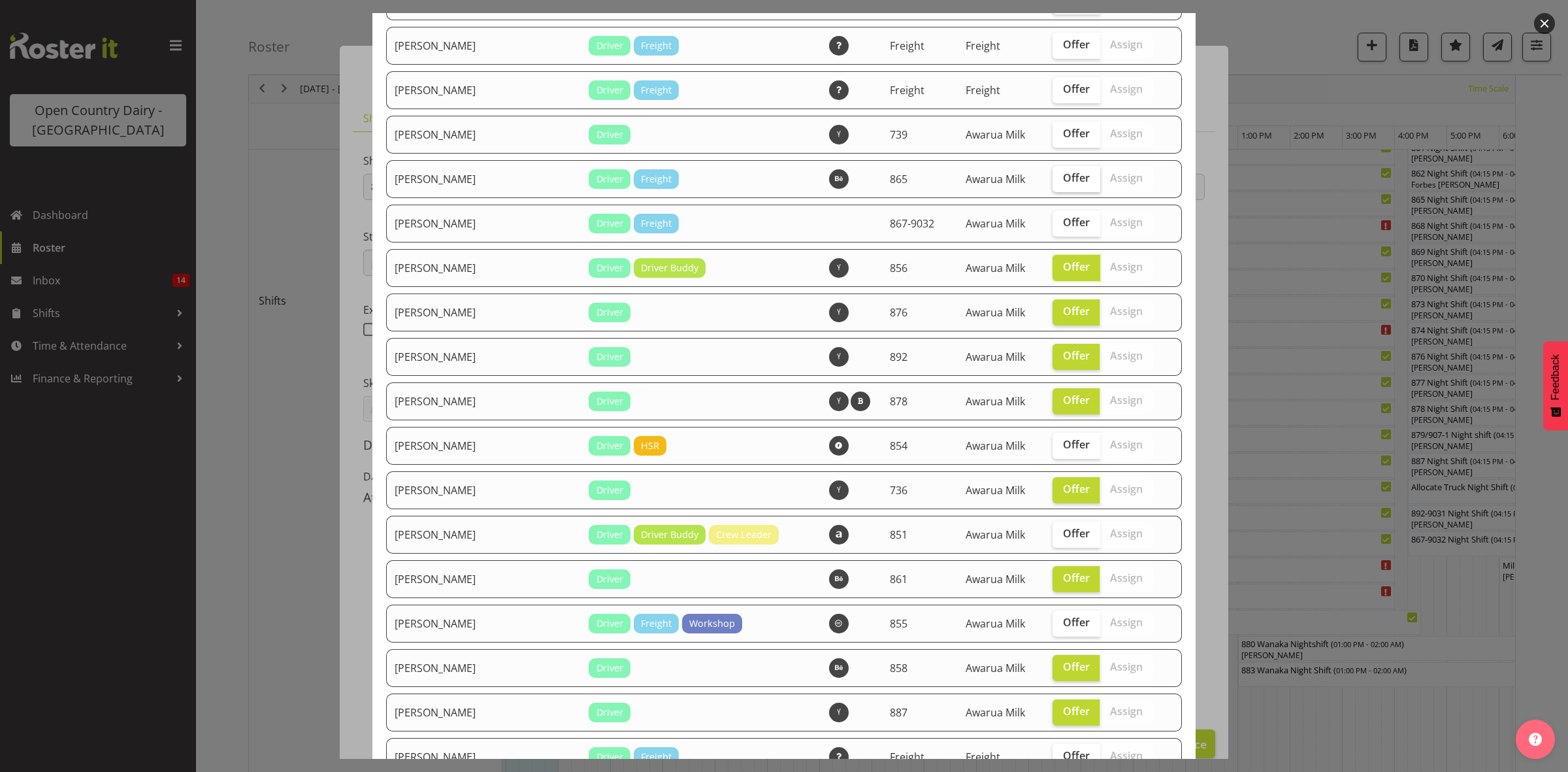
click at [1052, 189] on label "Offer" at bounding box center [1076, 179] width 48 height 26
click at [1052, 182] on input "Offer" at bounding box center [1057, 178] width 9 height 9
checkbox input "true"
click at [1052, 148] on label "Offer" at bounding box center [1076, 134] width 48 height 26
click at [1052, 138] on input "Offer" at bounding box center [1057, 134] width 9 height 9
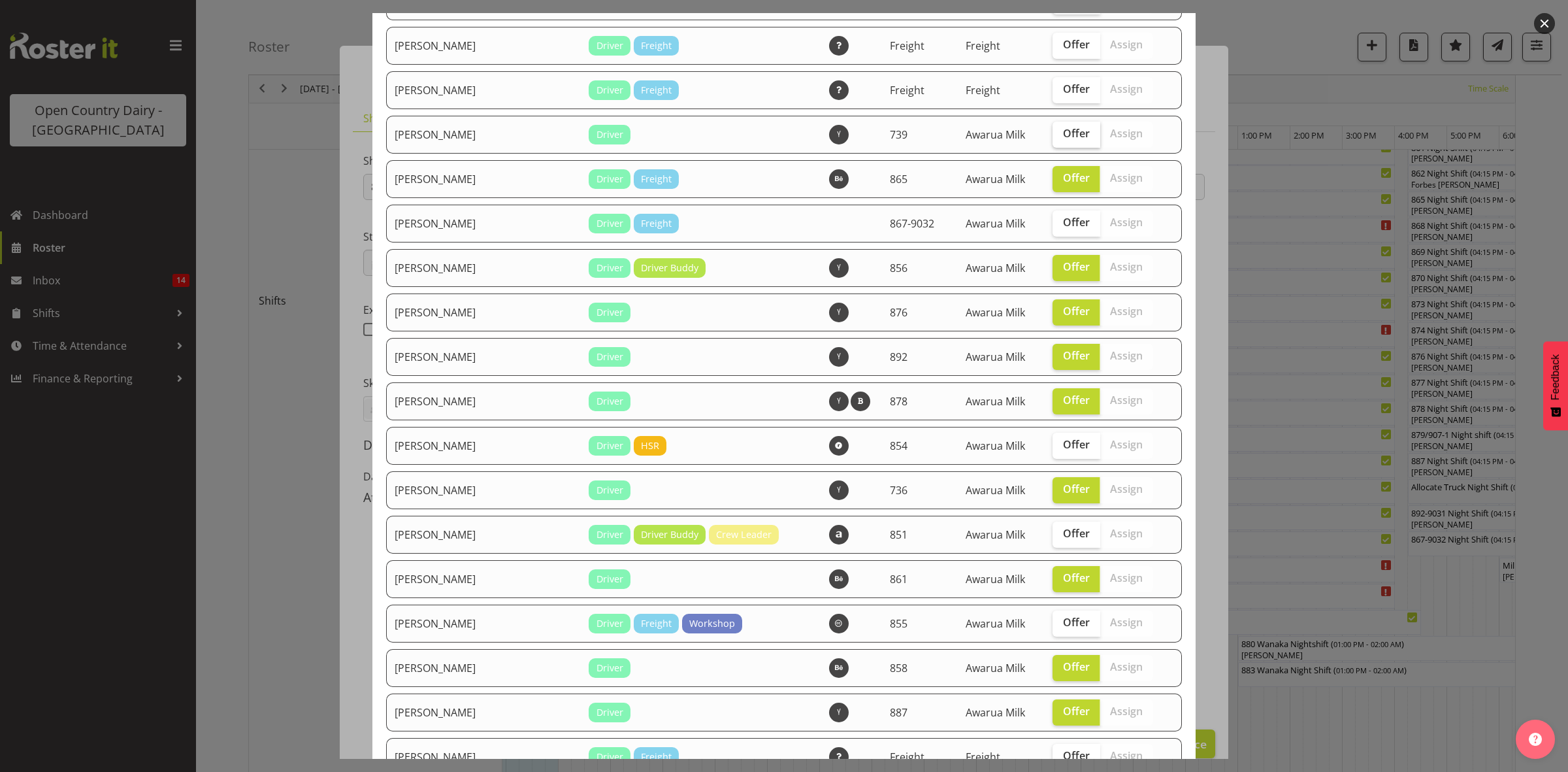
checkbox input "true"
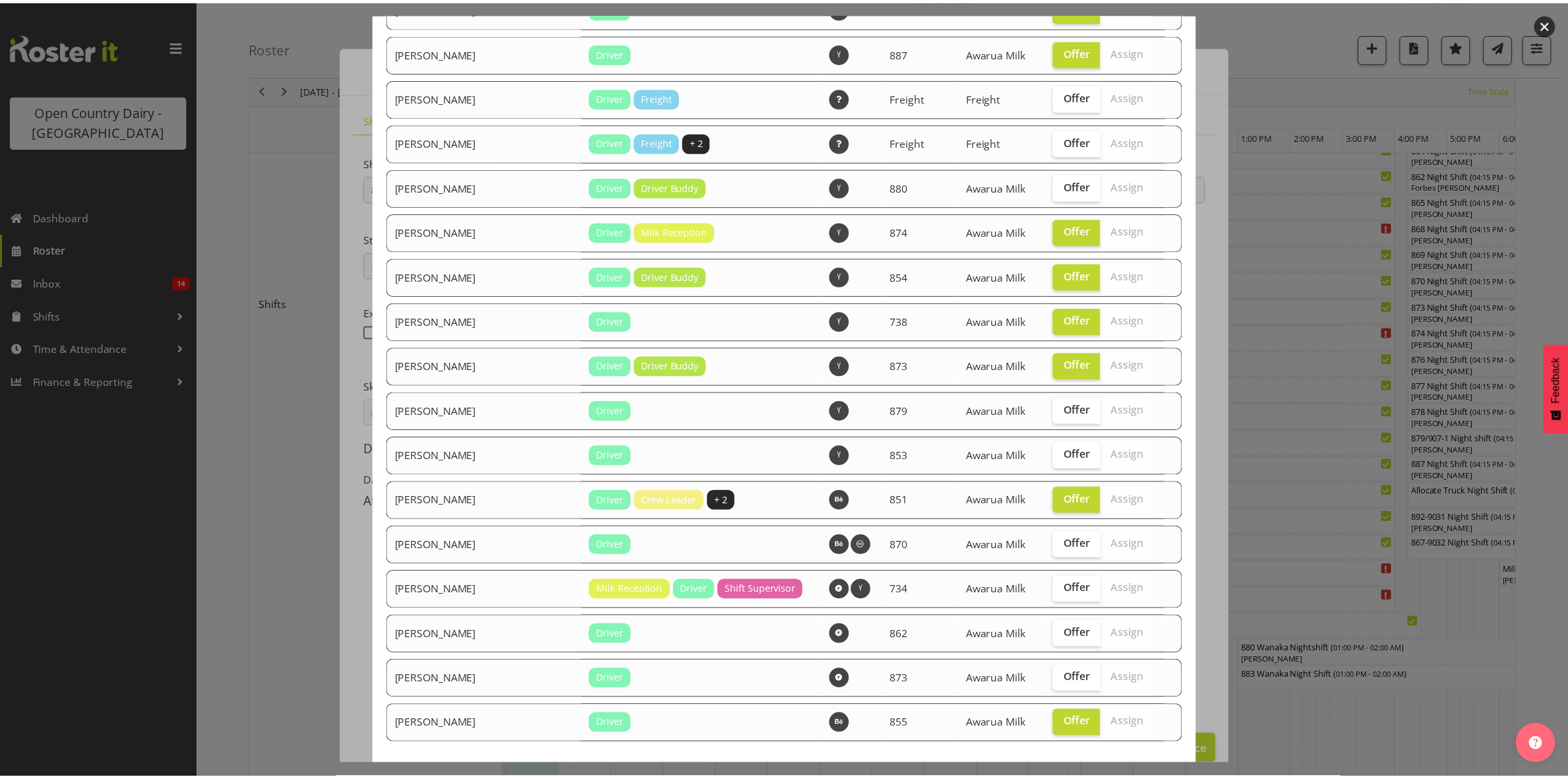
scroll to position [1490, 0]
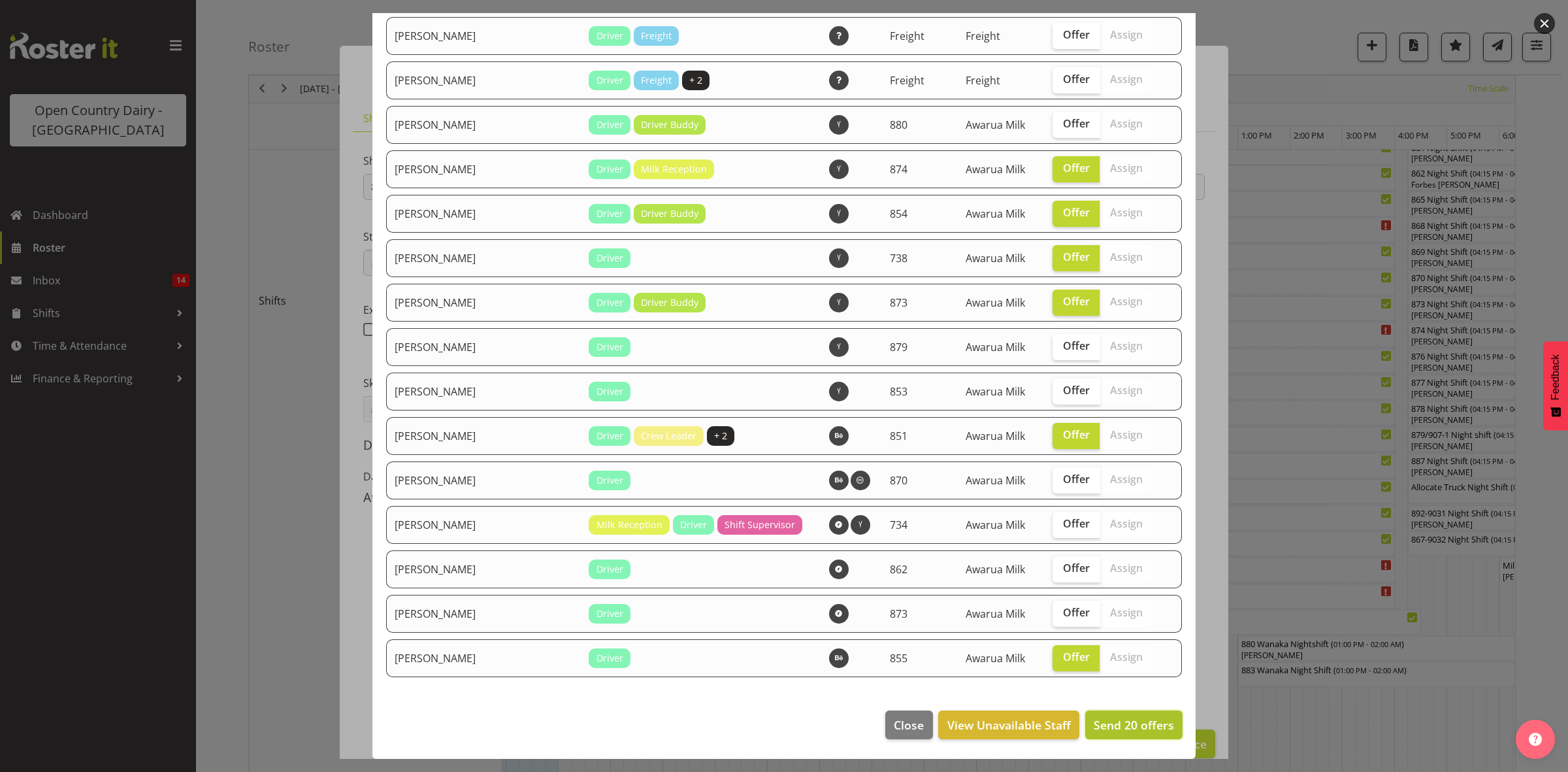
click at [1144, 716] on span "Send 20 offers" at bounding box center [1134, 725] width 81 height 17
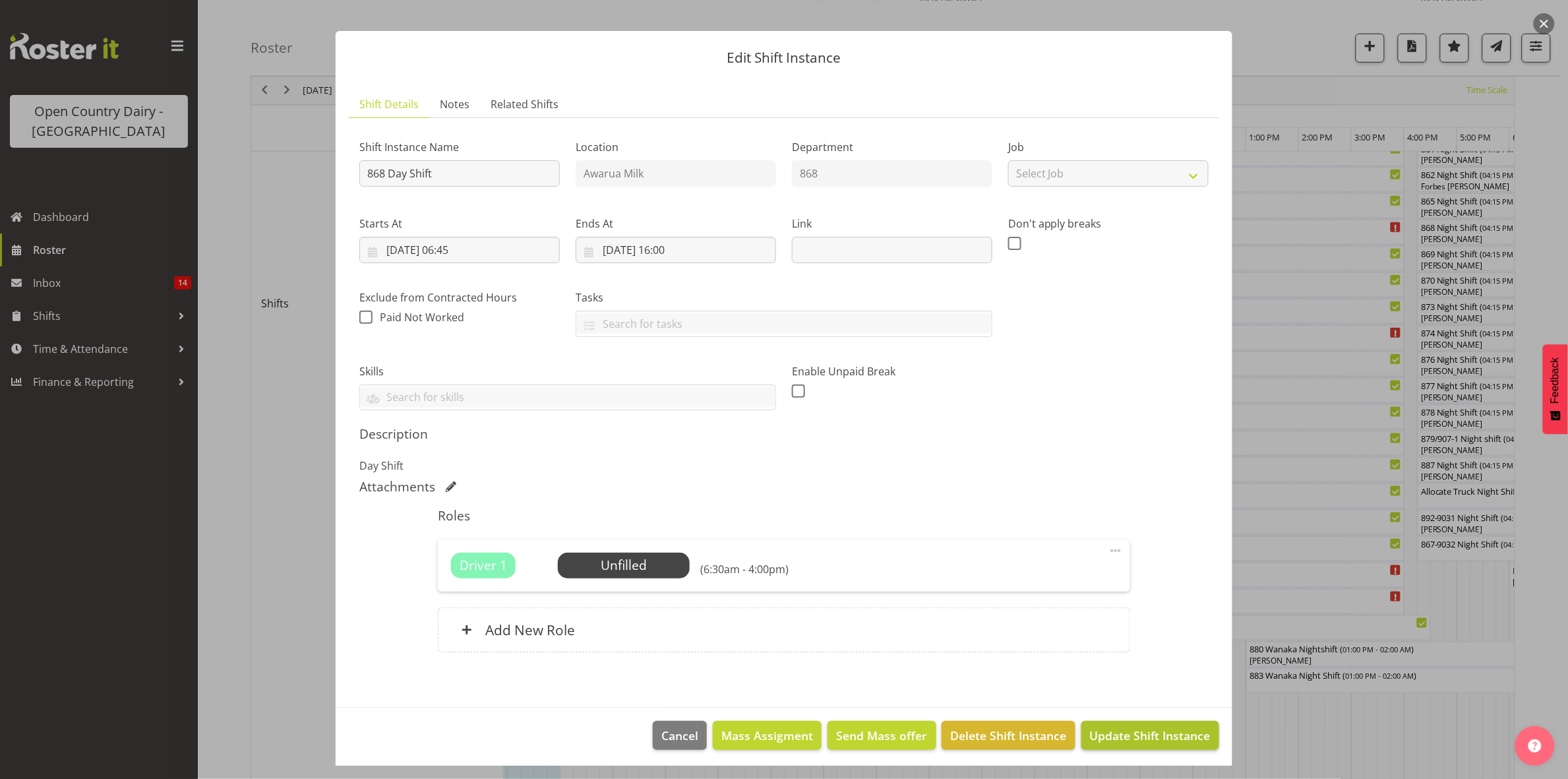
scroll to position [19, 0]
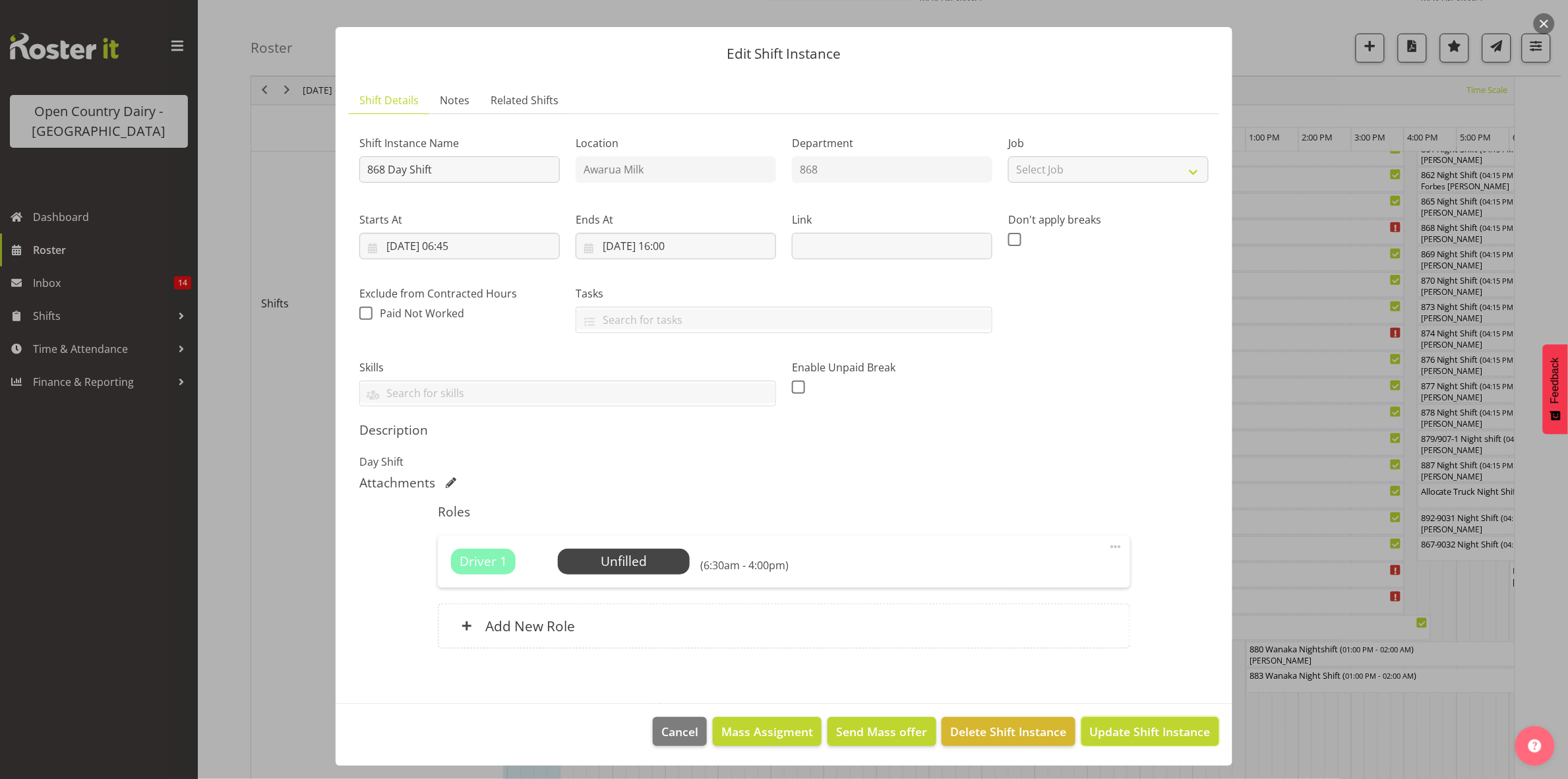
drag, startPoint x: 1123, startPoint y: 729, endPoint x: 1132, endPoint y: 729, distance: 9.0
click at [1124, 729] on span "Update Shift Instance" at bounding box center [1149, 731] width 120 height 17
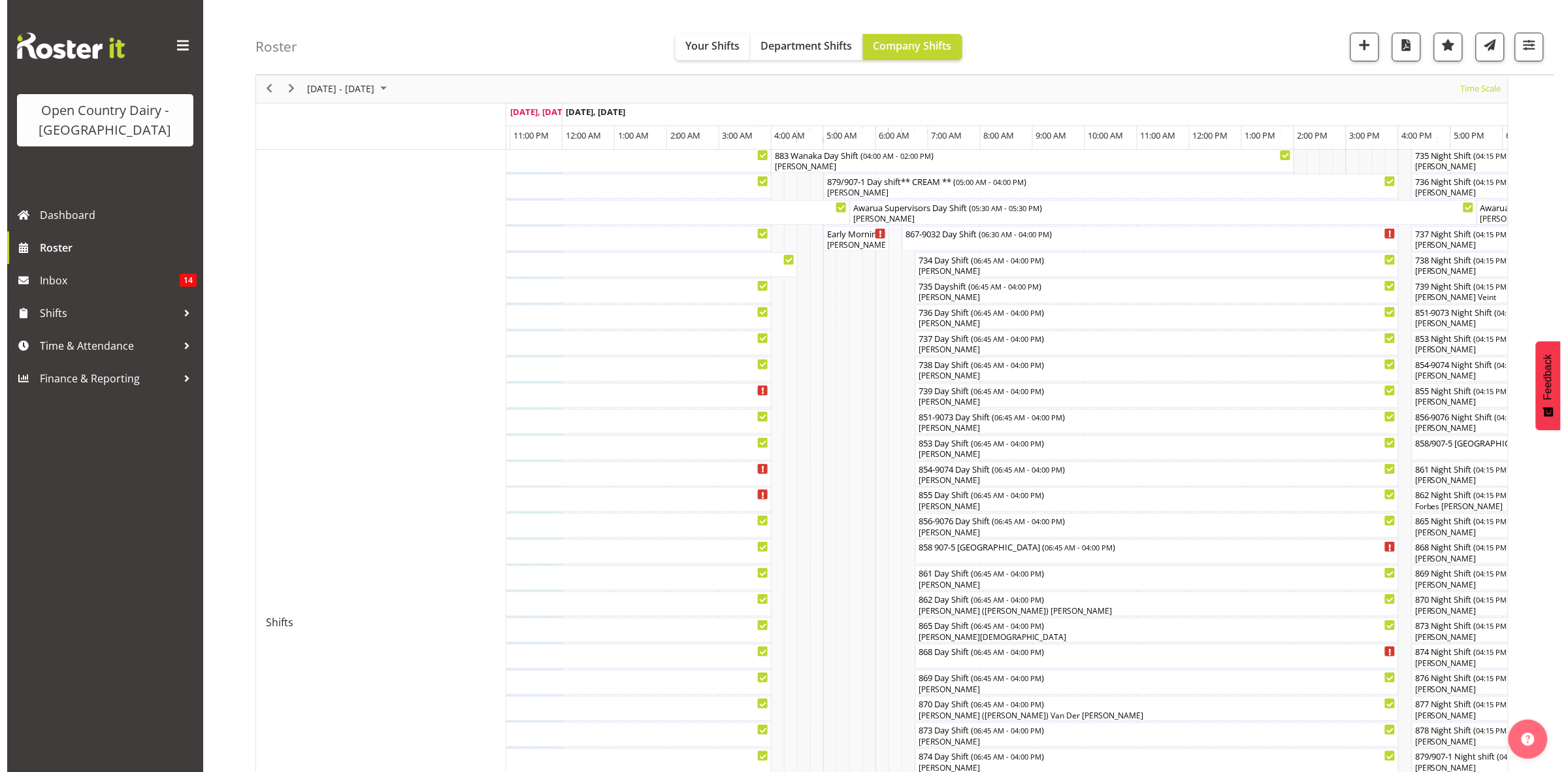
scroll to position [245, 0]
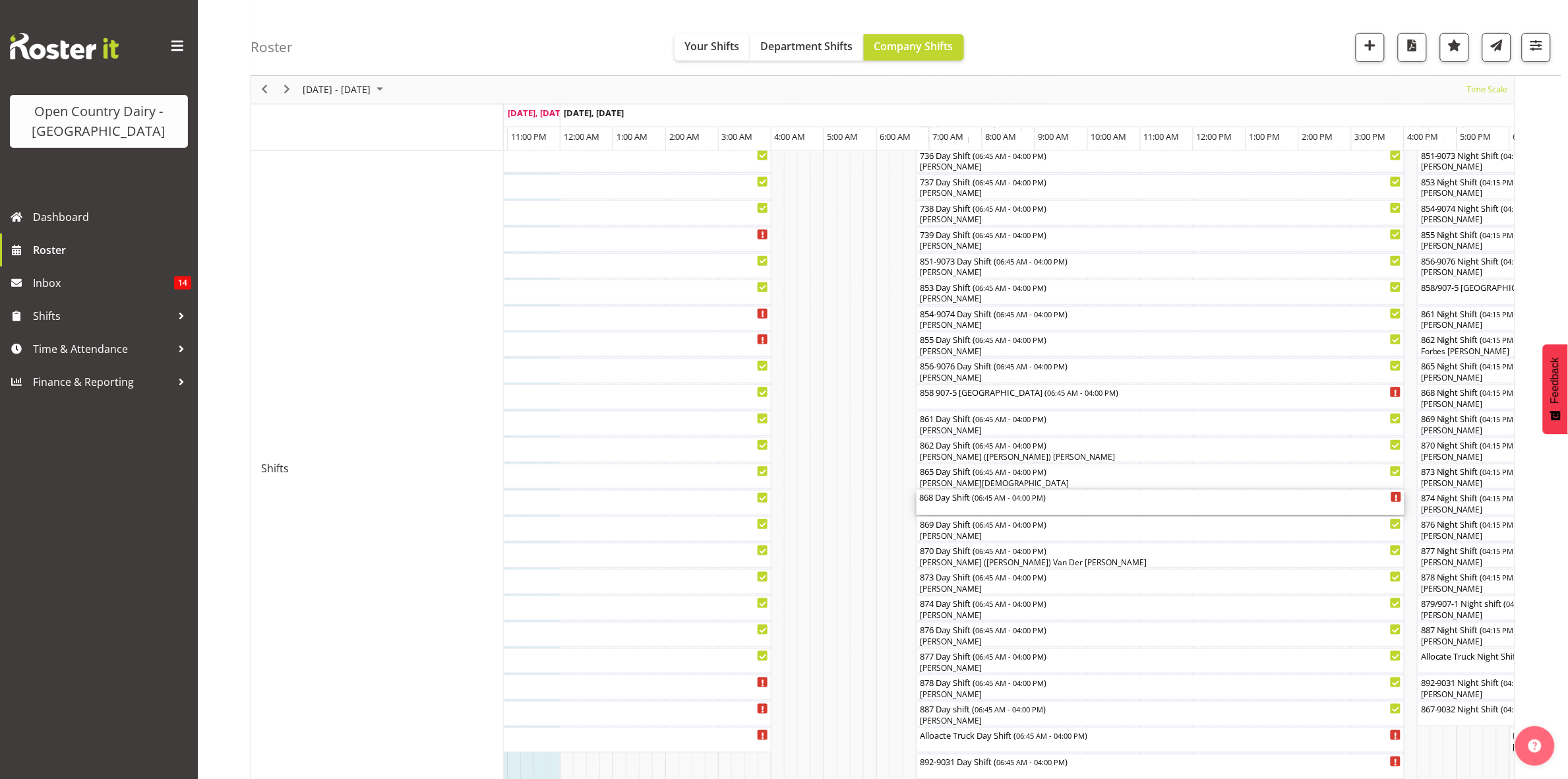
click at [1007, 500] on span "06:45 AM - 04:00 PM" at bounding box center [1008, 497] width 68 height 11
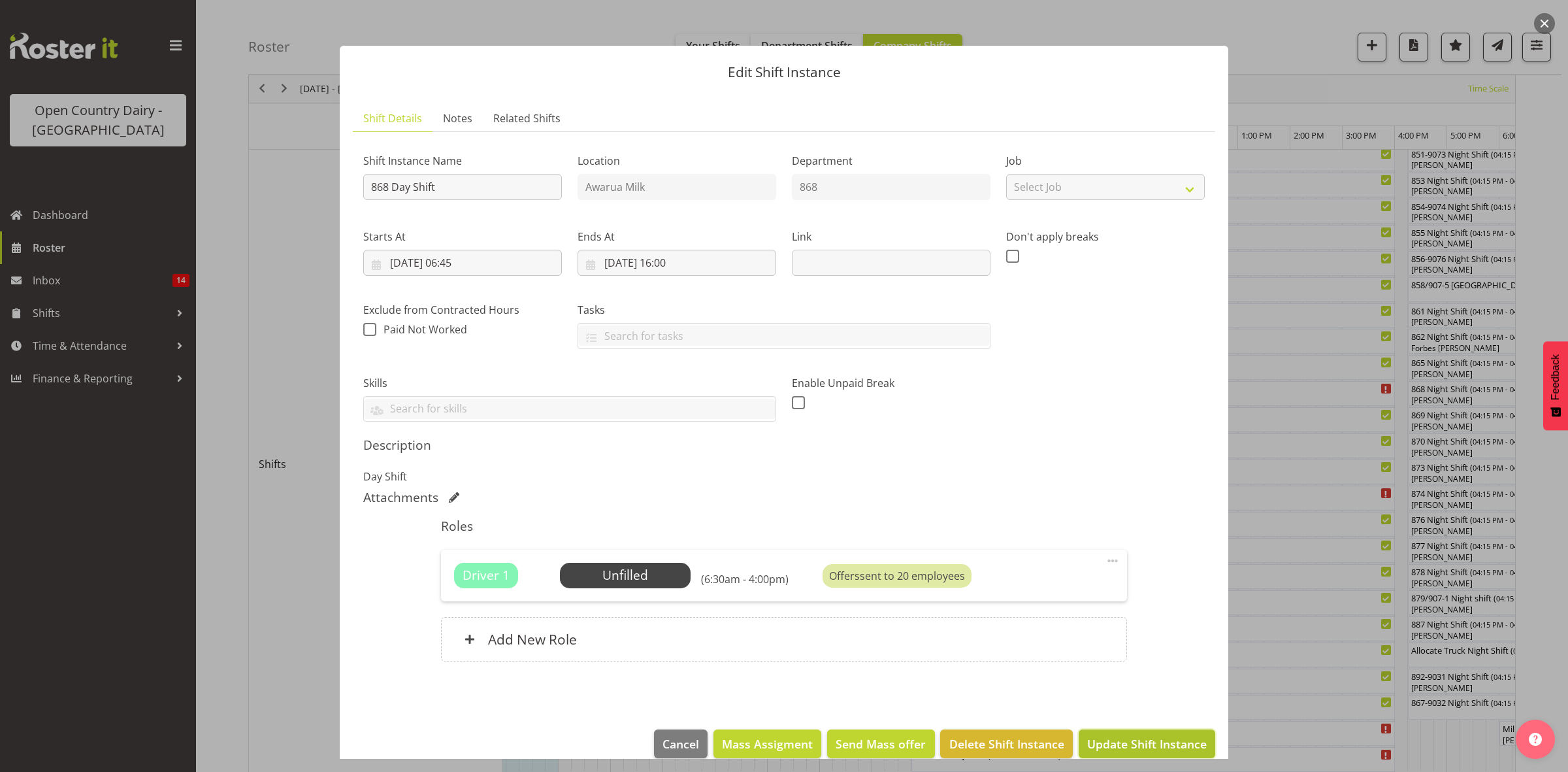
click at [1140, 755] on button "Update Shift Instance" at bounding box center [1147, 743] width 136 height 29
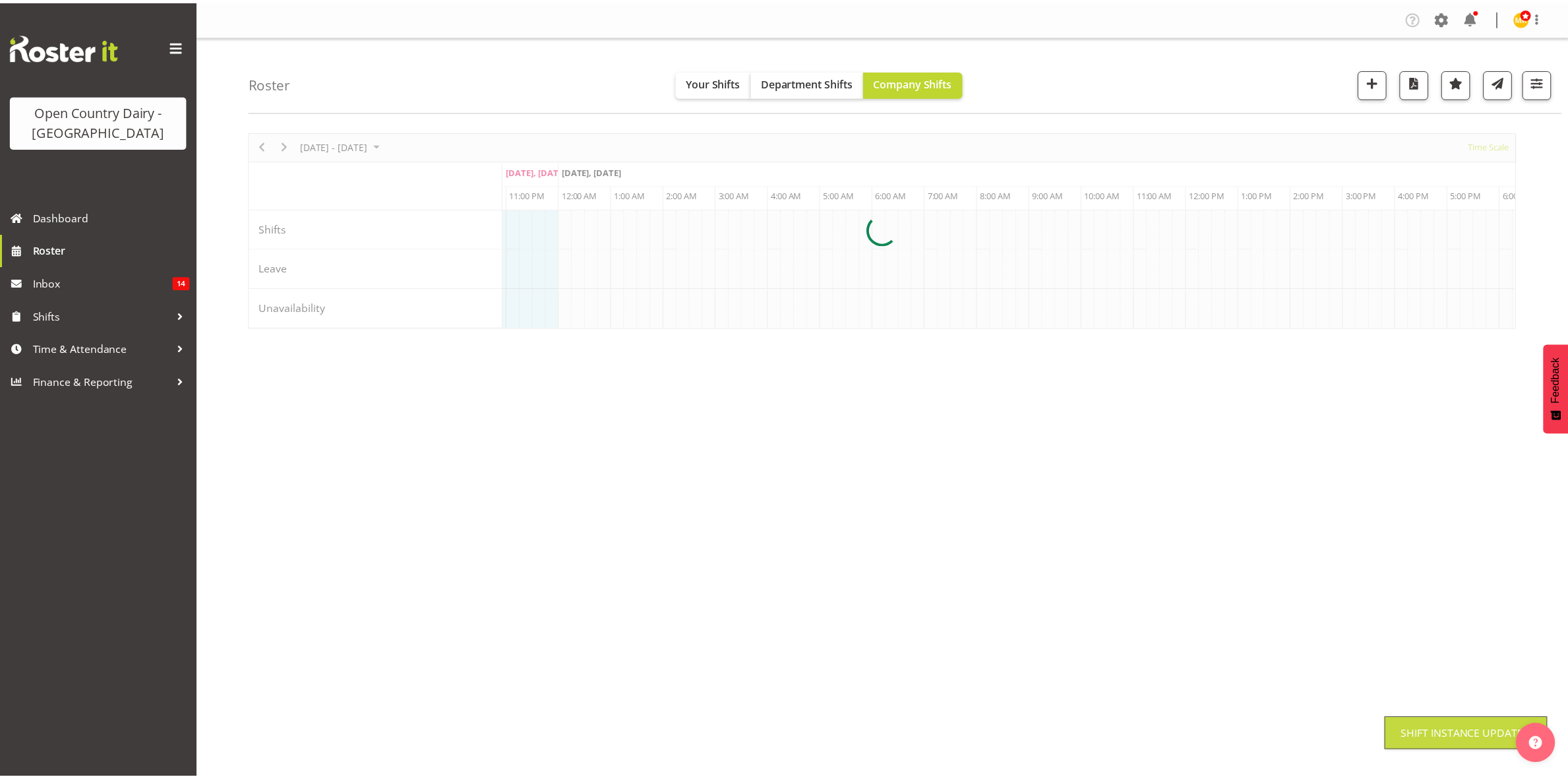
scroll to position [0, 0]
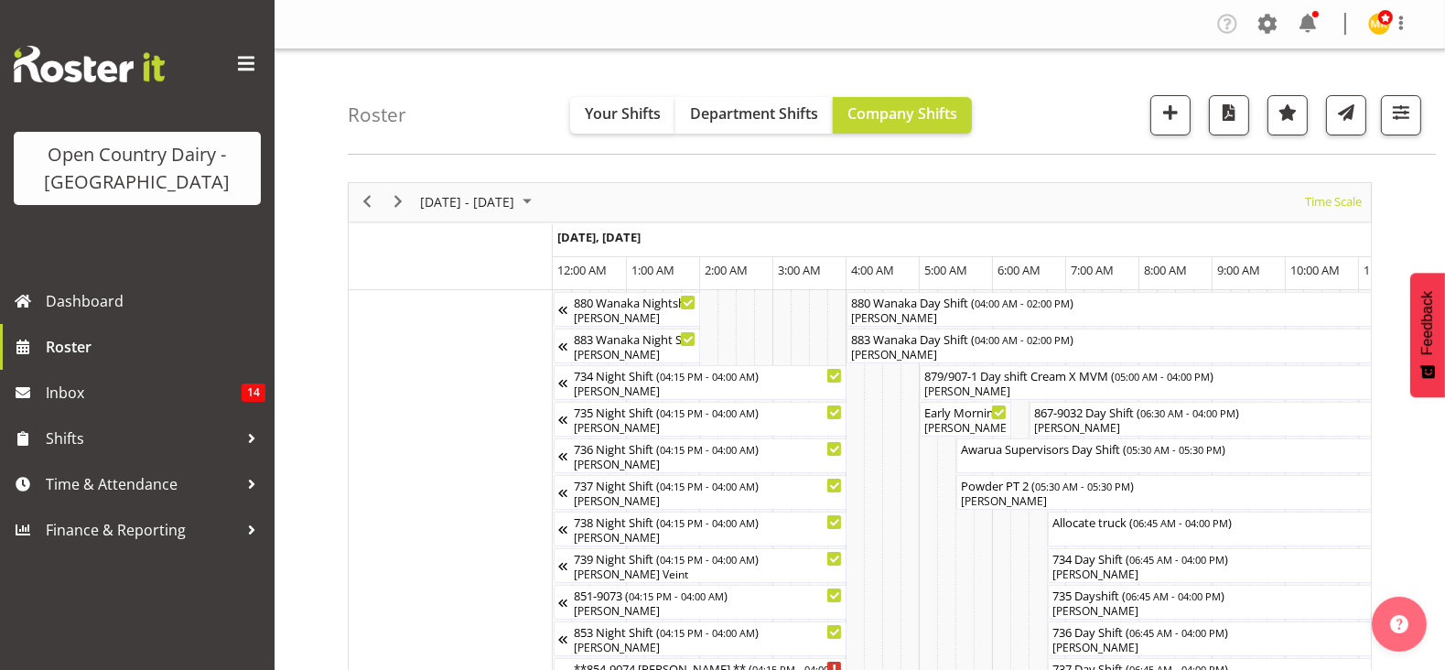
scroll to position [0, 10763]
